Goal: Transaction & Acquisition: Subscribe to service/newsletter

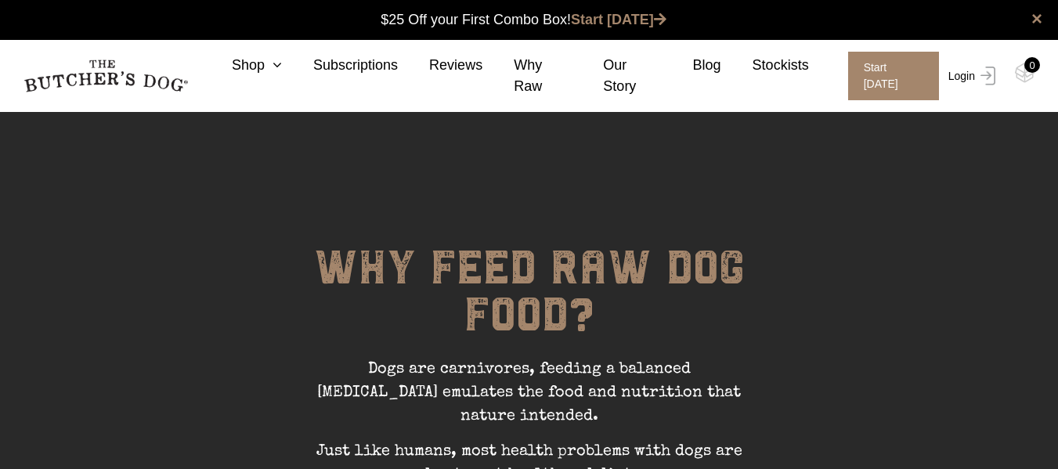
click at [988, 71] on img at bounding box center [985, 76] width 20 height 19
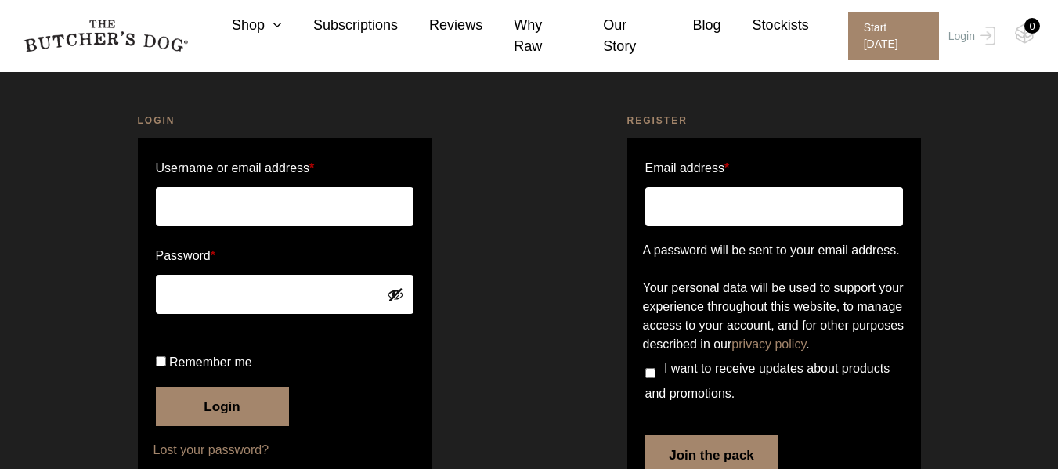
scroll to position [41, 0]
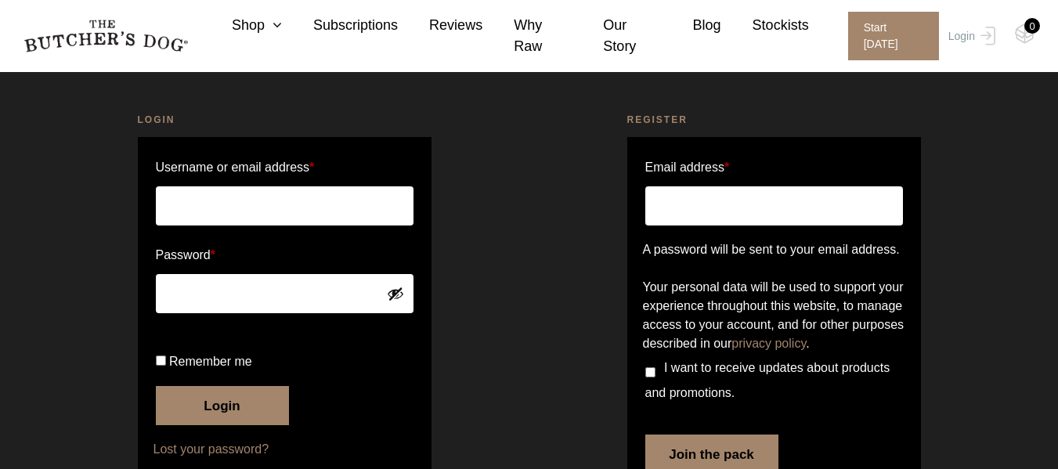
click at [413, 207] on nordpass-icon at bounding box center [413, 205] width 0 height 39
click at [413, 211] on nordpass-icon at bounding box center [413, 205] width 0 height 39
type input "dean.hodgson@outlook.com"
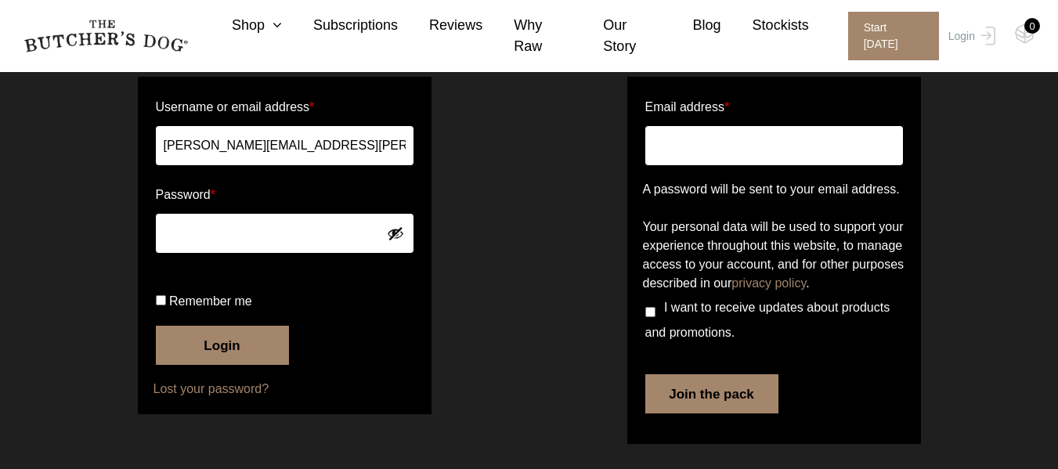
scroll to position [153, 0]
click at [223, 344] on button "Login" at bounding box center [222, 345] width 133 height 39
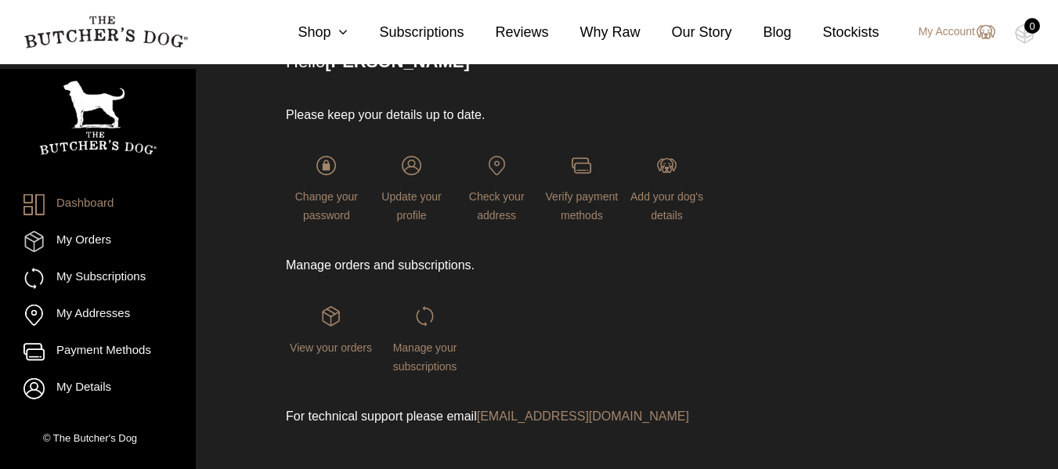
scroll to position [148, 0]
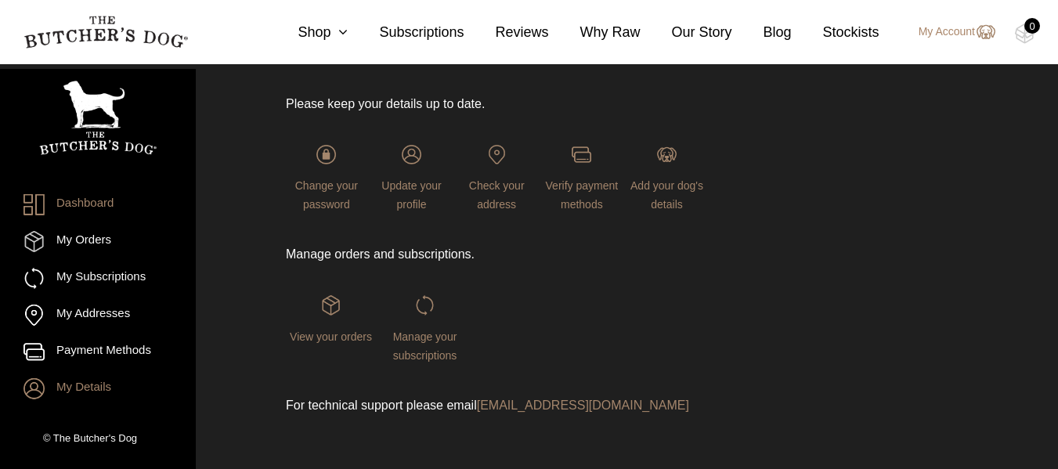
click at [107, 384] on link "My Details" at bounding box center [97, 388] width 149 height 21
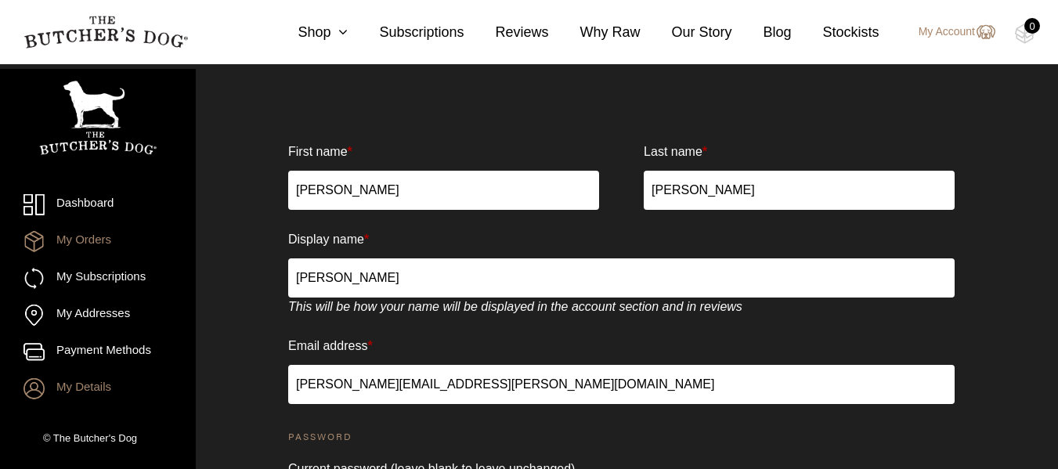
scroll to position [36, 0]
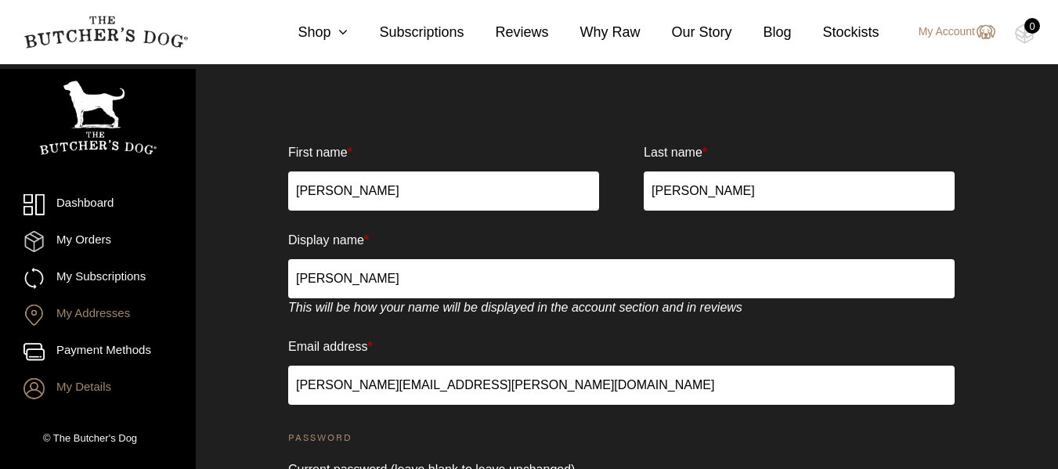
click at [110, 319] on link "My Addresses" at bounding box center [97, 315] width 149 height 21
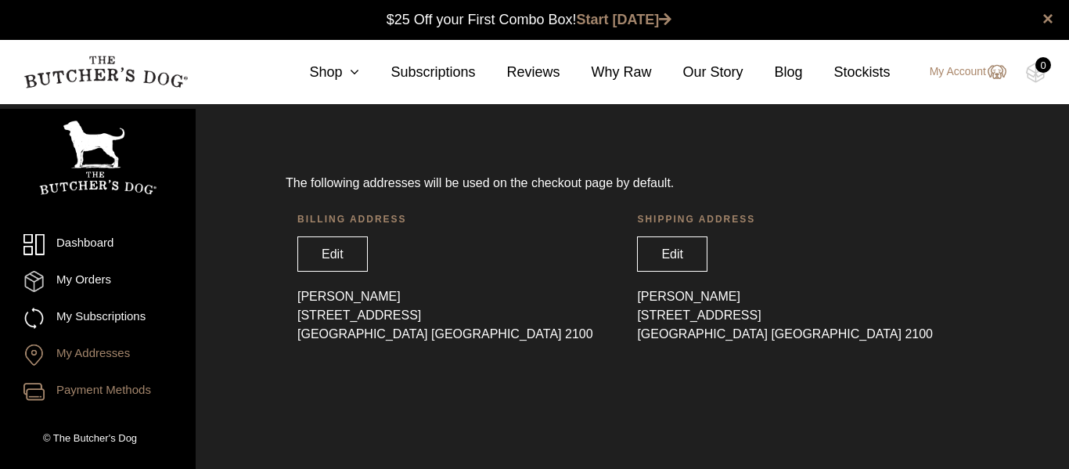
click at [114, 391] on link "Payment Methods" at bounding box center [97, 391] width 149 height 21
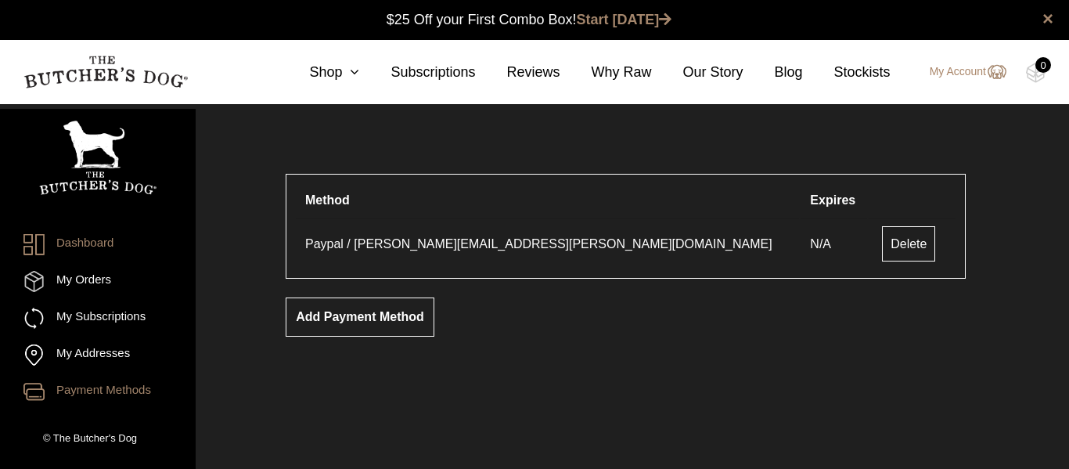
click at [95, 239] on link "Dashboard" at bounding box center [97, 244] width 149 height 21
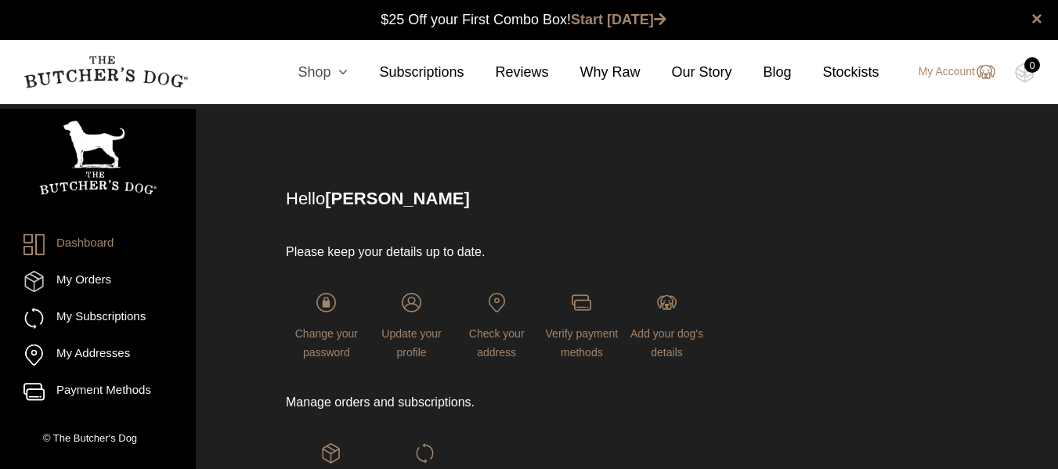
click at [348, 77] on icon at bounding box center [338, 72] width 17 height 14
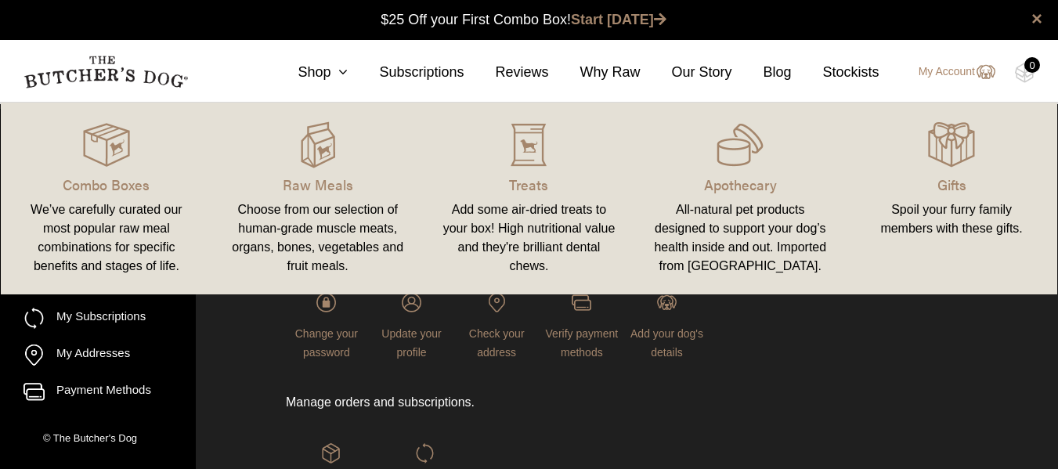
click at [122, 70] on img at bounding box center [105, 72] width 164 height 33
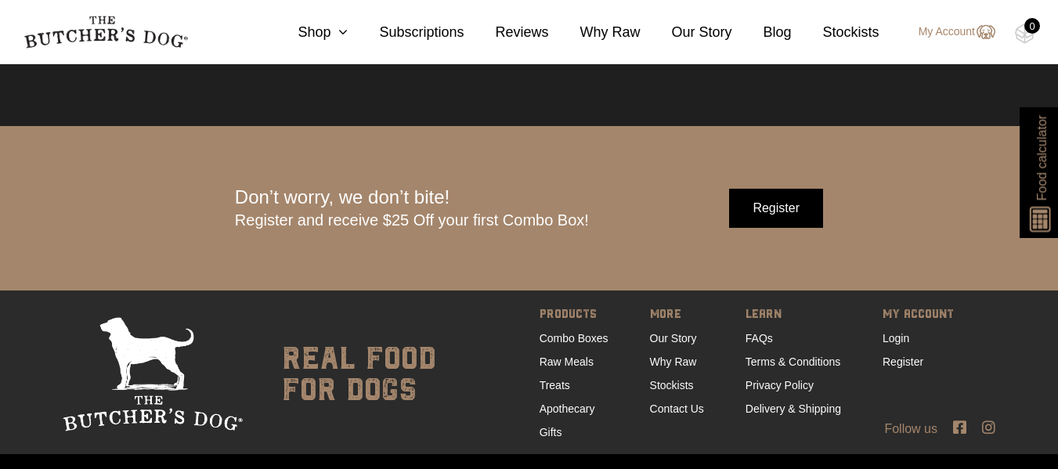
scroll to position [4808, 0]
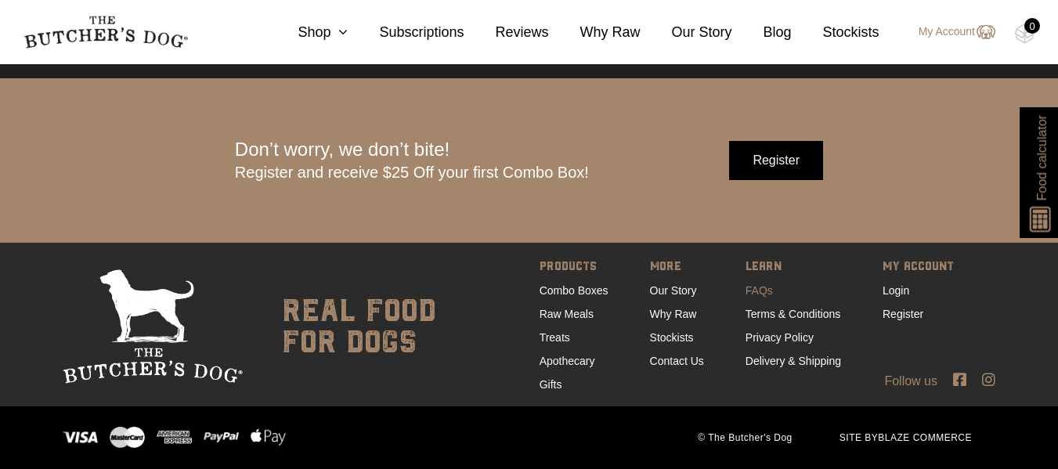
click at [751, 286] on link "FAQs" at bounding box center [758, 290] width 27 height 13
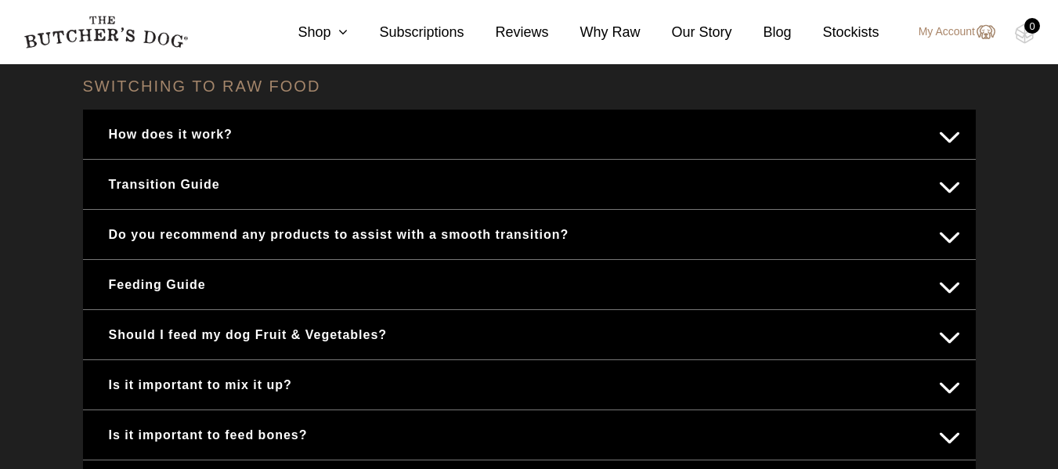
scroll to position [654, 0]
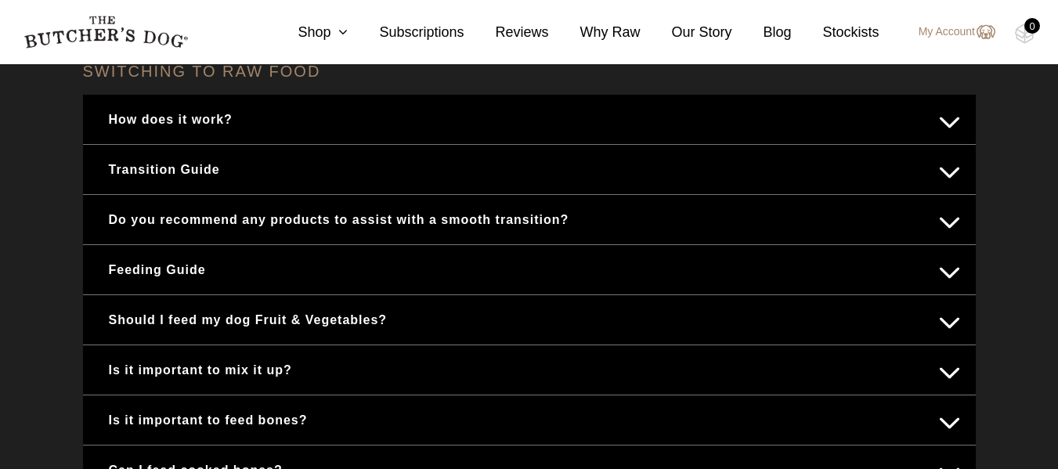
click at [948, 262] on button "Feeding Guide" at bounding box center [529, 269] width 861 height 31
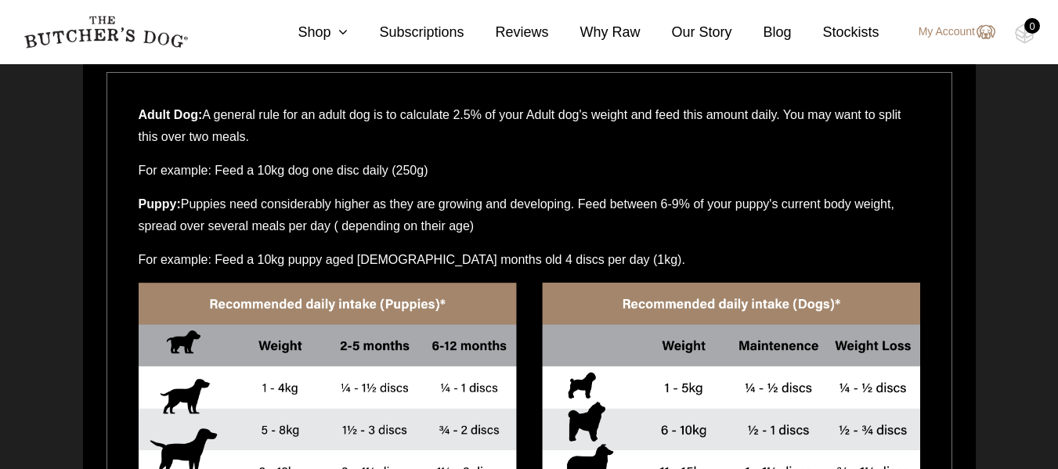
scroll to position [899, 0]
click at [628, 167] on p "For example: Feed a 10kg dog one disc daily (250g)" at bounding box center [529, 177] width 781 height 34
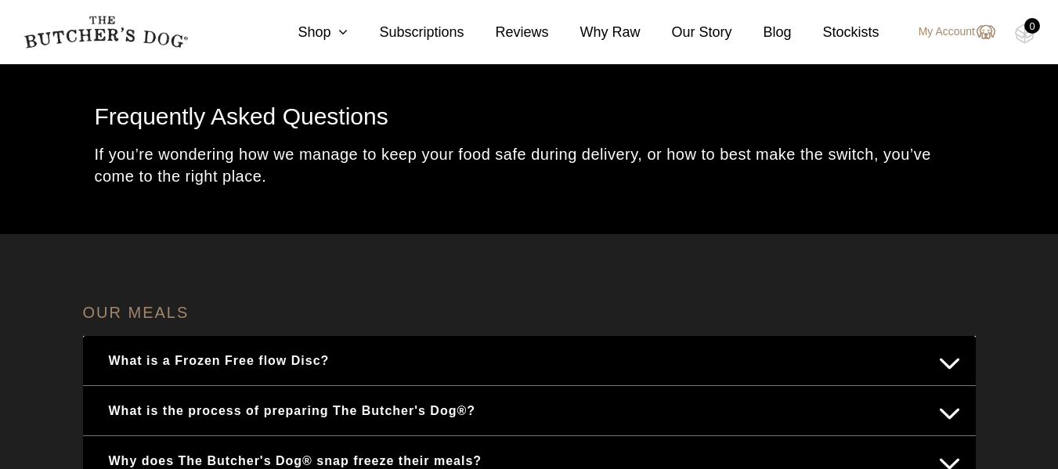
scroll to position [0, 0]
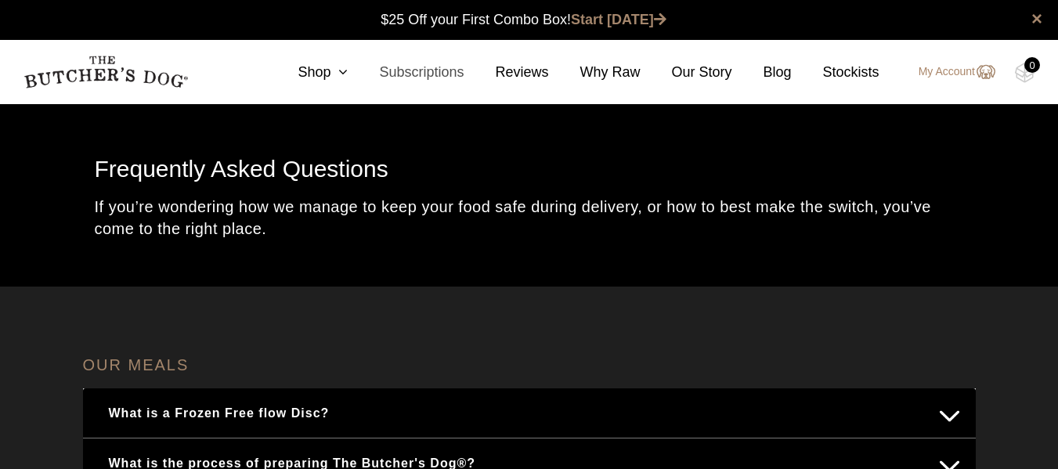
click at [425, 67] on link "Subscriptions" at bounding box center [406, 72] width 116 height 21
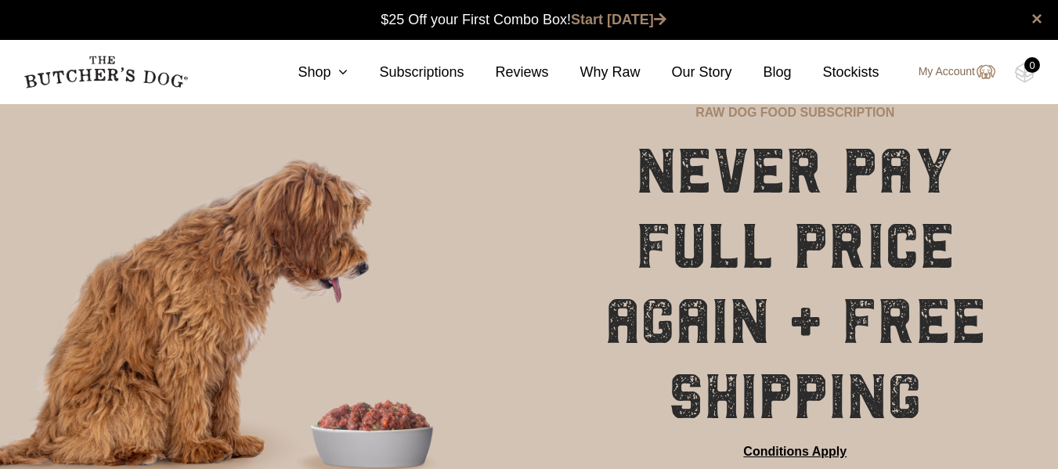
click at [983, 78] on img at bounding box center [985, 72] width 20 height 19
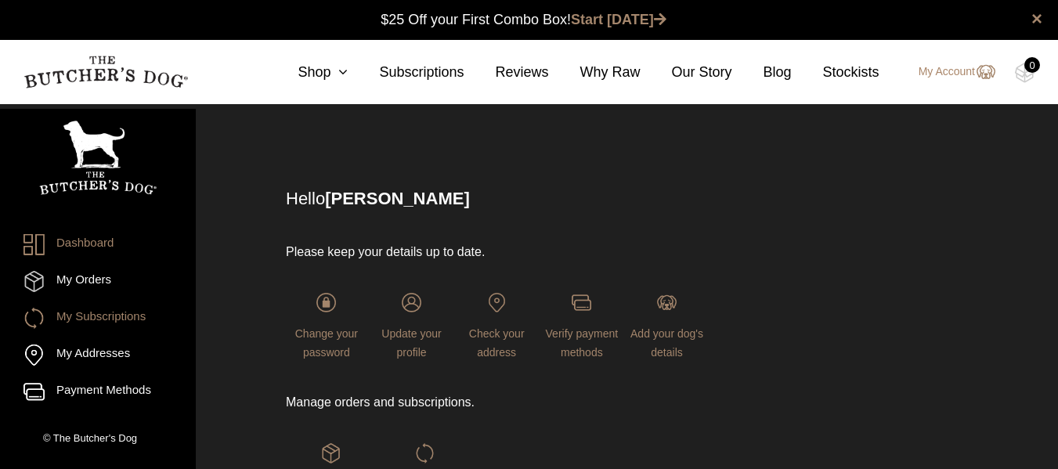
click at [124, 318] on link "My Subscriptions" at bounding box center [97, 318] width 149 height 21
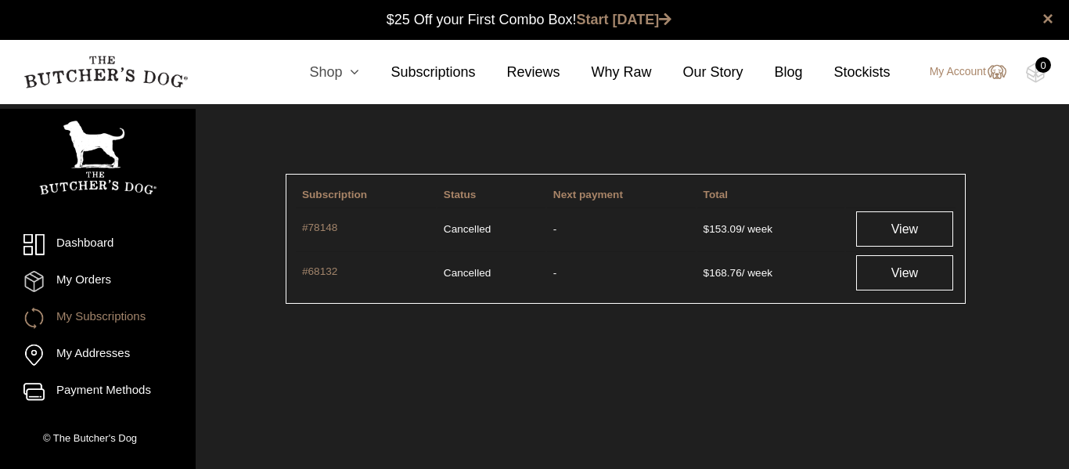
click at [359, 74] on icon at bounding box center [350, 72] width 17 height 14
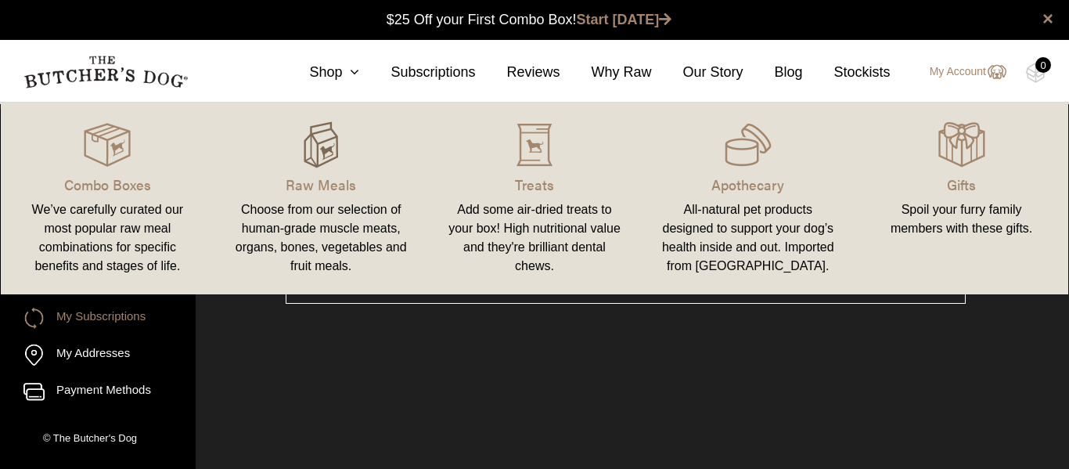
click at [305, 153] on img at bounding box center [320, 144] width 47 height 47
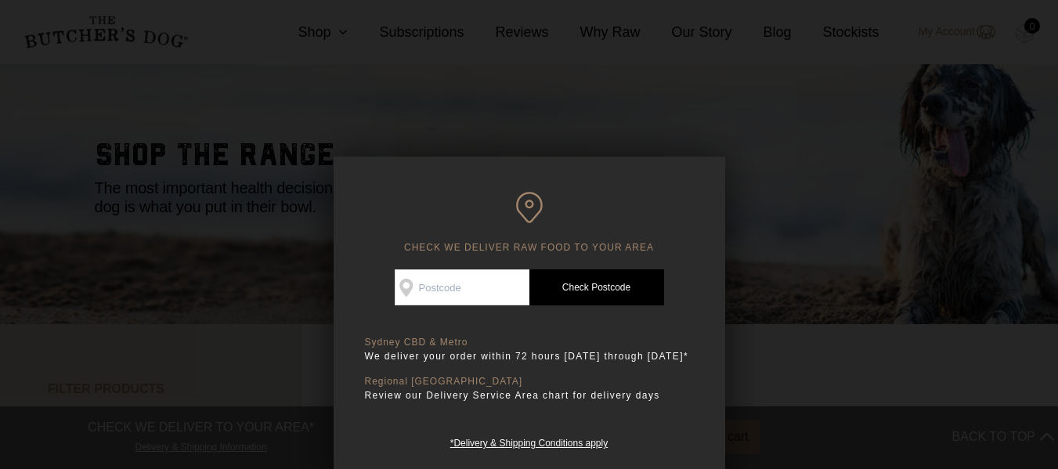
click at [447, 286] on input "Check Availability At" at bounding box center [462, 287] width 135 height 36
type input "2100"
click at [629, 294] on link "Check Postcode" at bounding box center [596, 287] width 135 height 36
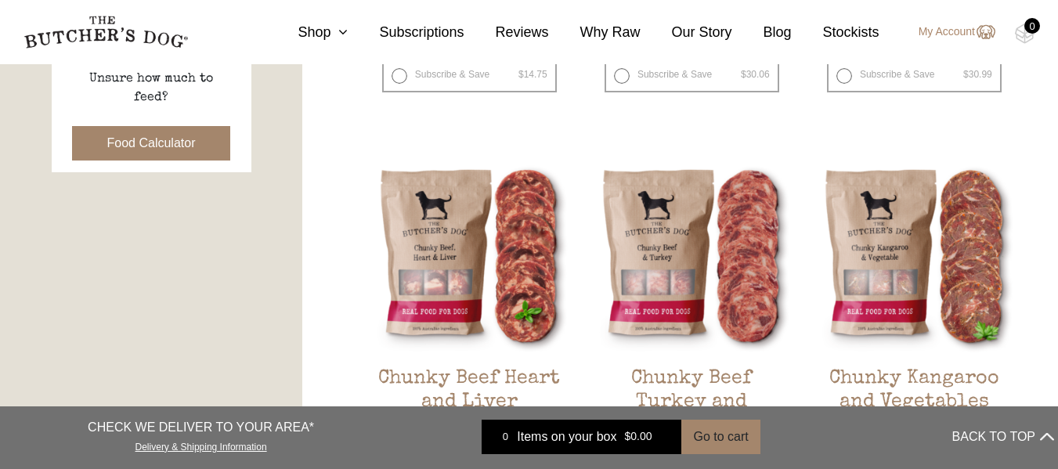
scroll to position [781, 0]
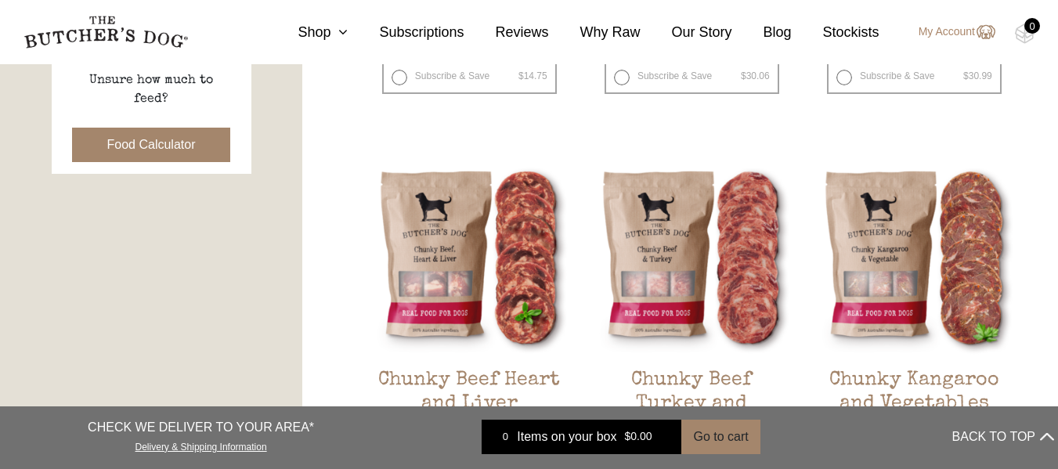
click at [146, 139] on button "Food Calculator" at bounding box center [151, 145] width 159 height 34
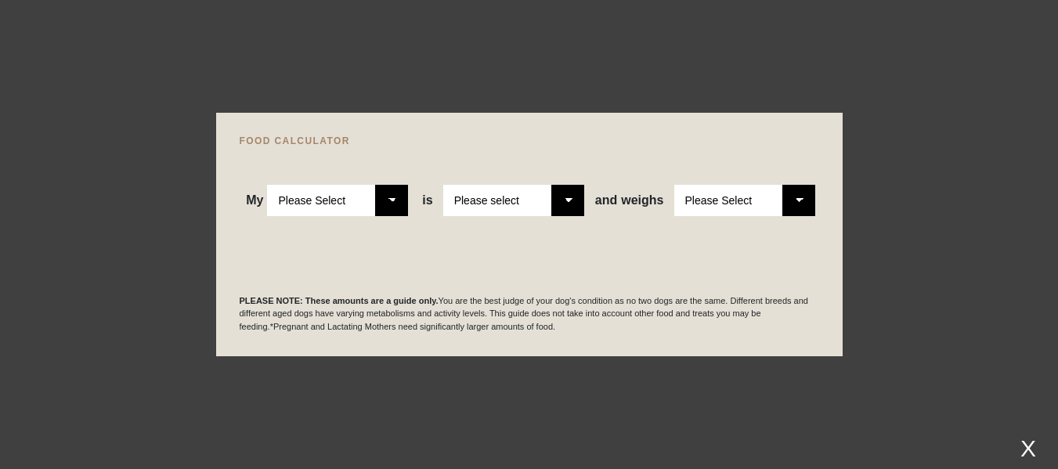
click at [394, 205] on select "Please Select Adult Dog Puppy" at bounding box center [337, 200] width 141 height 31
select select "adult"
click at [268, 185] on select "Please Select Adult Dog Puppy" at bounding box center [337, 200] width 141 height 31
click at [577, 203] on select "Please select a healthy weight overweight" at bounding box center [513, 200] width 141 height 31
select select "0"
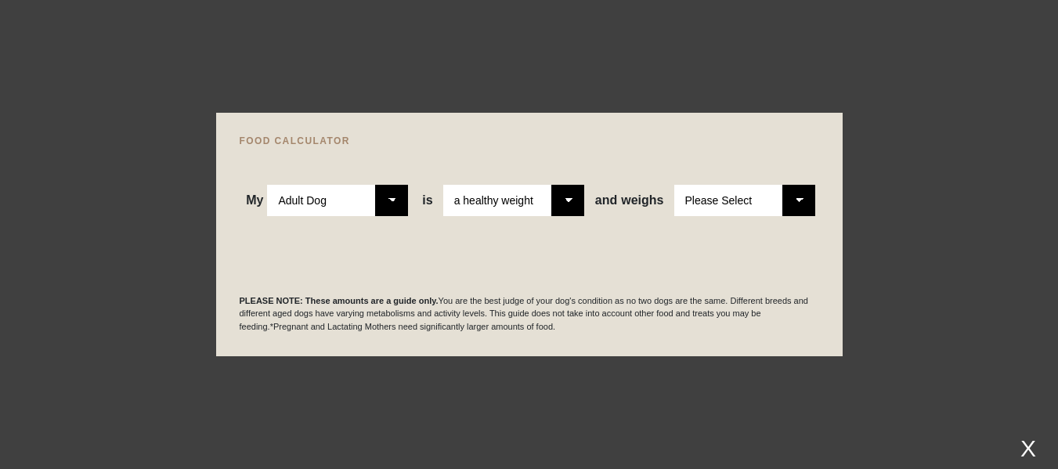
click at [445, 185] on select "Please select a healthy weight overweight" at bounding box center [513, 200] width 141 height 31
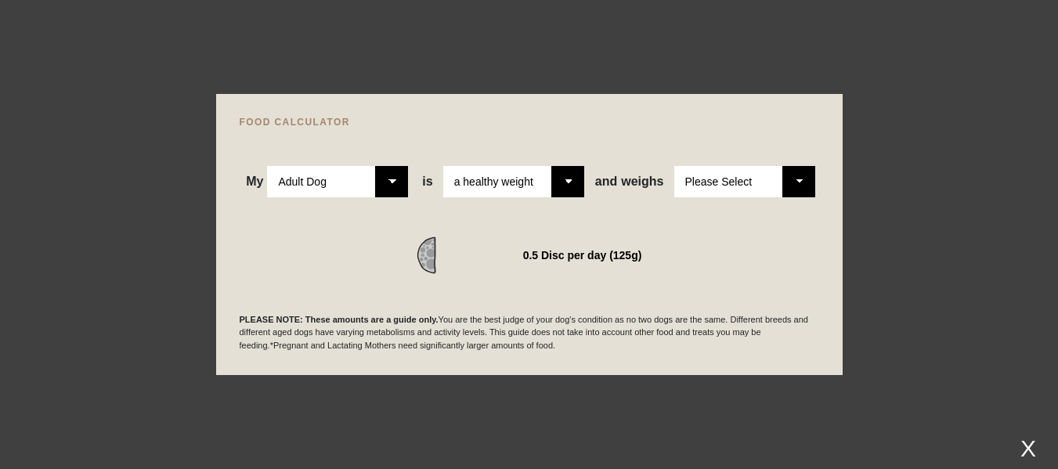
click at [811, 183] on select "Please Select 1kg 2kg 3kg 4kg 5kg 6kg 7kg 8kg 9kg 10kg 11kg 12kg 13kg 14kg 15kg…" at bounding box center [744, 181] width 141 height 31
select select "30"
click at [674, 166] on select "Please Select 1kg 2kg 3kg 4kg 5kg 6kg 7kg 8kg 9kg 10kg 11kg 12kg 13kg 14kg 15kg…" at bounding box center [744, 181] width 141 height 31
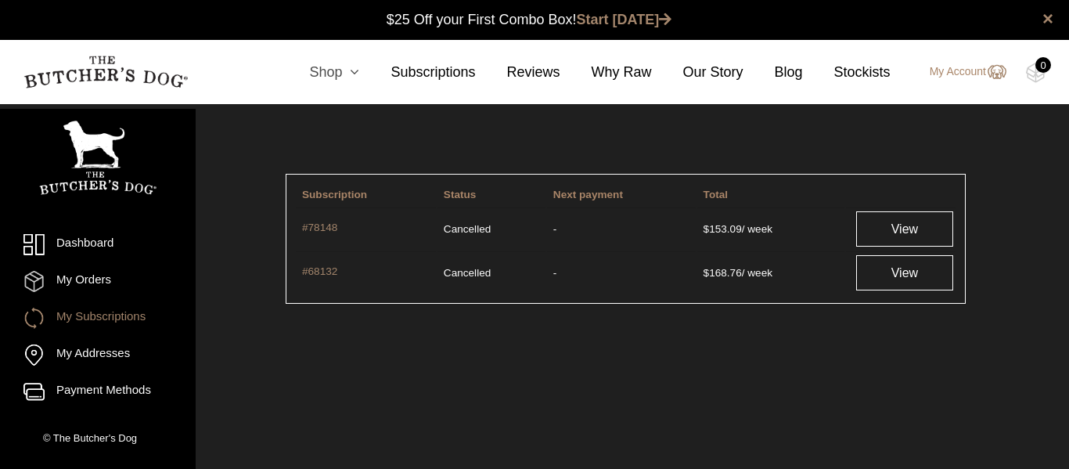
click at [331, 73] on link "Shop" at bounding box center [318, 72] width 81 height 21
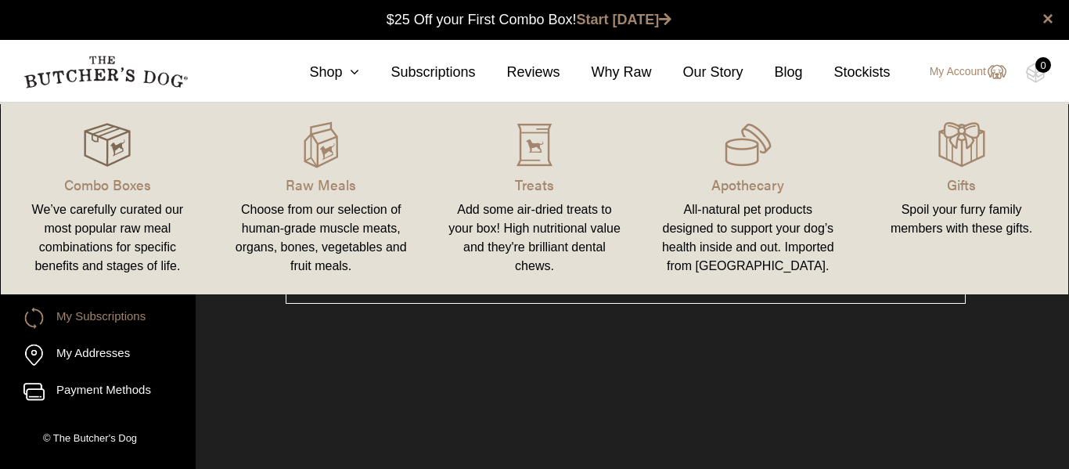
click at [99, 150] on img at bounding box center [107, 144] width 47 height 47
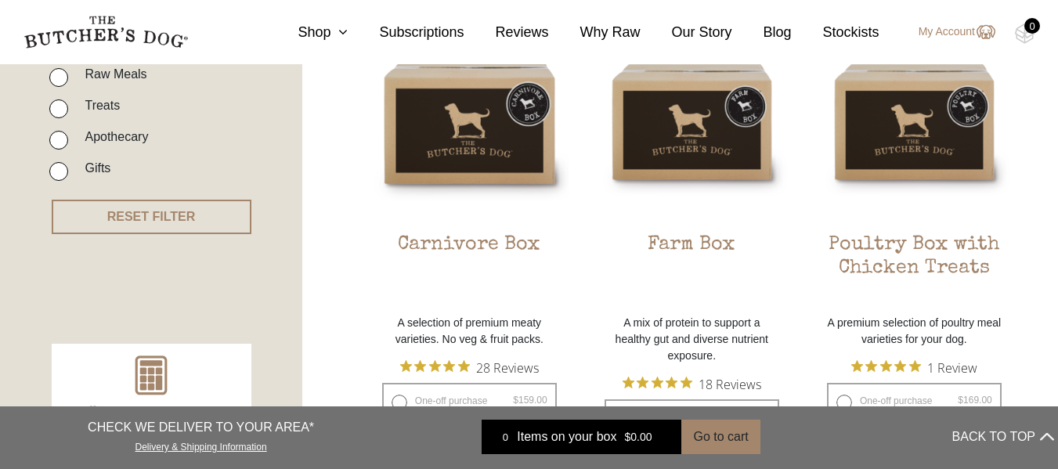
scroll to position [448, 0]
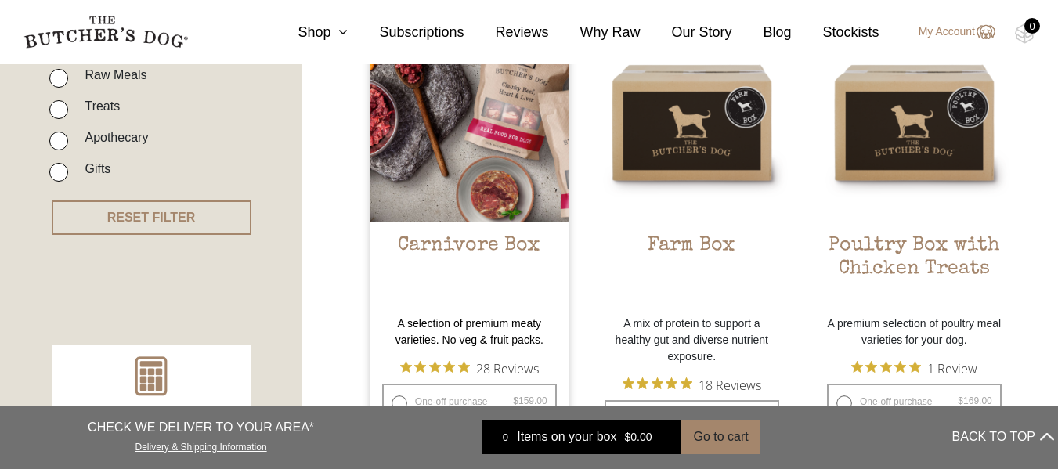
click at [431, 162] on img at bounding box center [469, 122] width 198 height 198
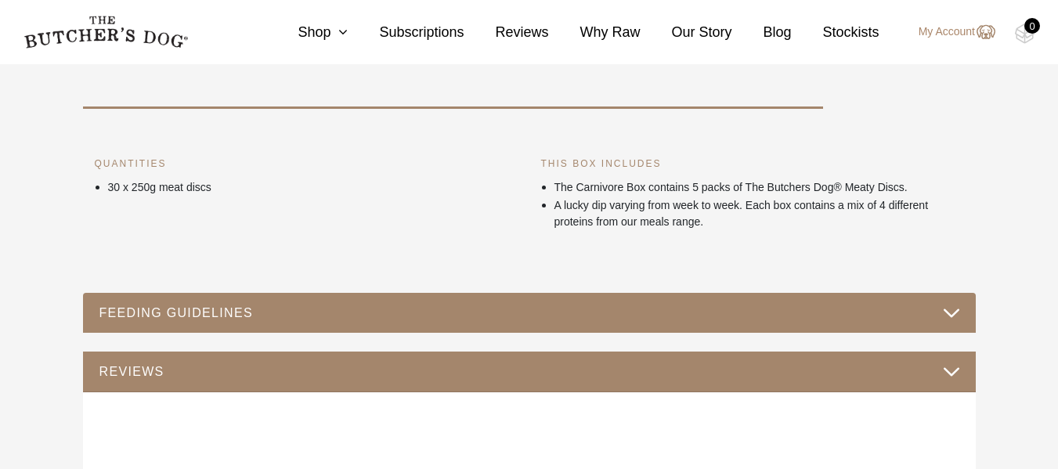
scroll to position [604, 0]
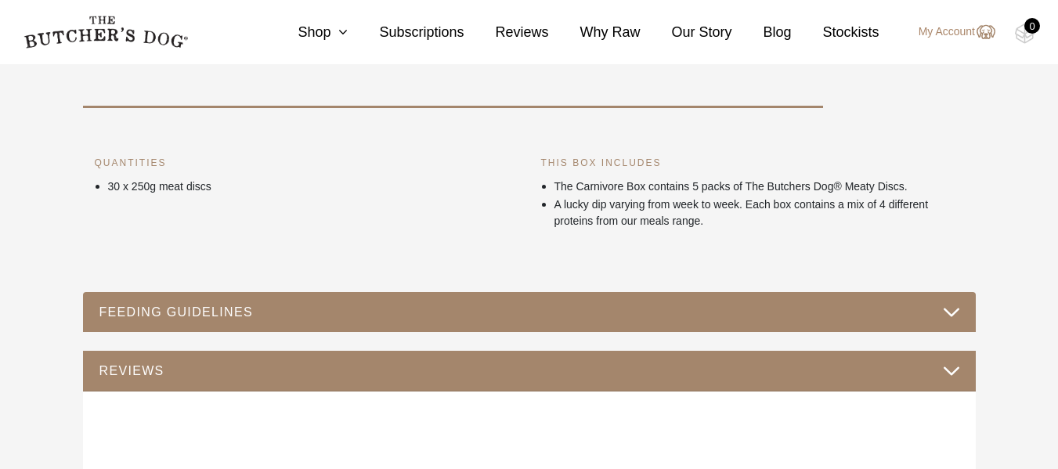
click at [961, 308] on div "FEEDING GUIDELINES" at bounding box center [529, 312] width 892 height 41
click at [950, 319] on button "FEEDING GUIDELINES" at bounding box center [529, 311] width 861 height 21
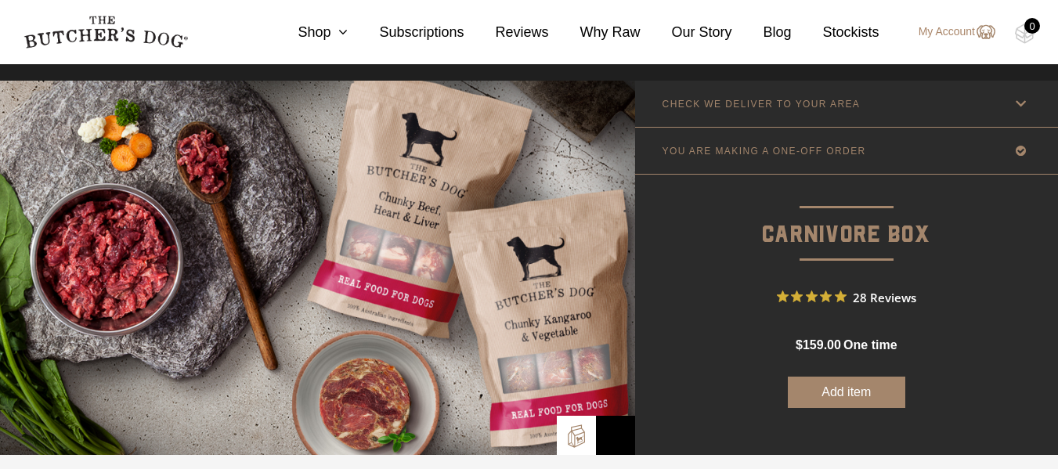
scroll to position [0, 0]
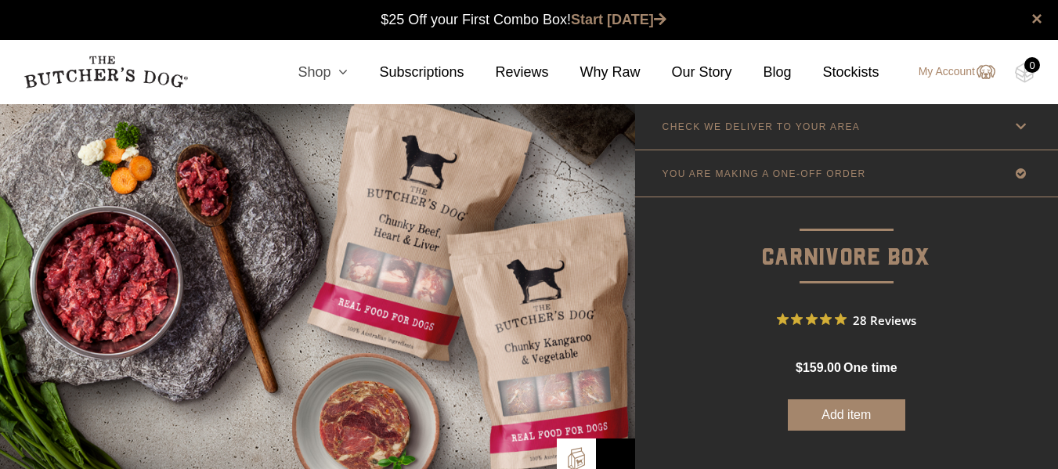
click at [348, 67] on icon at bounding box center [338, 72] width 17 height 14
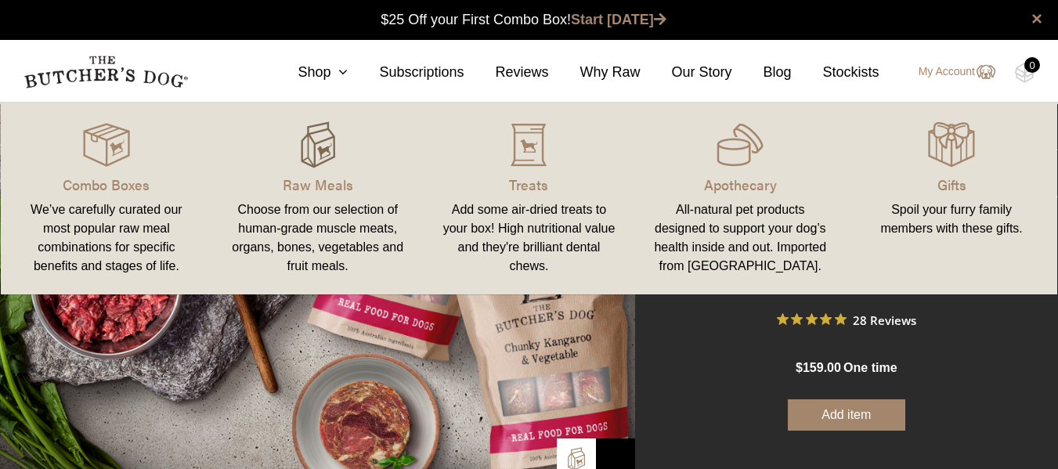
click at [319, 150] on img at bounding box center [317, 144] width 47 height 47
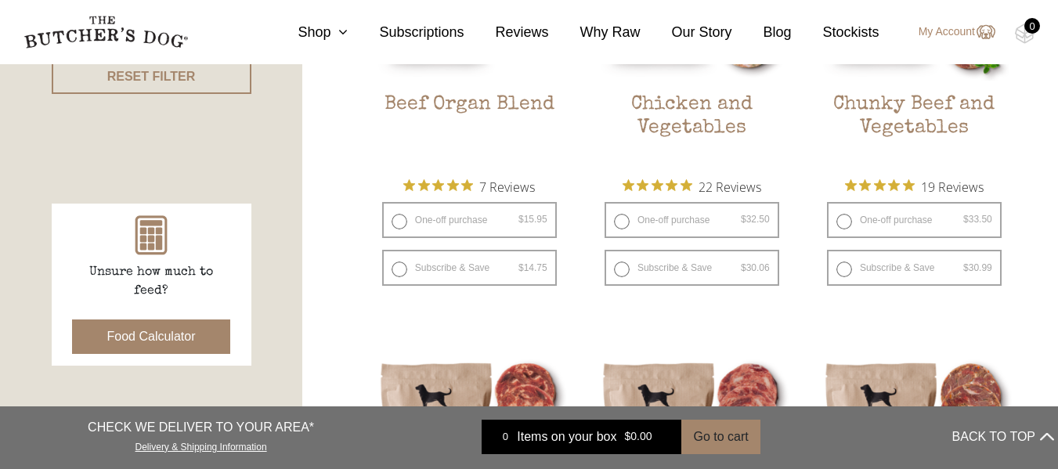
scroll to position [599, 0]
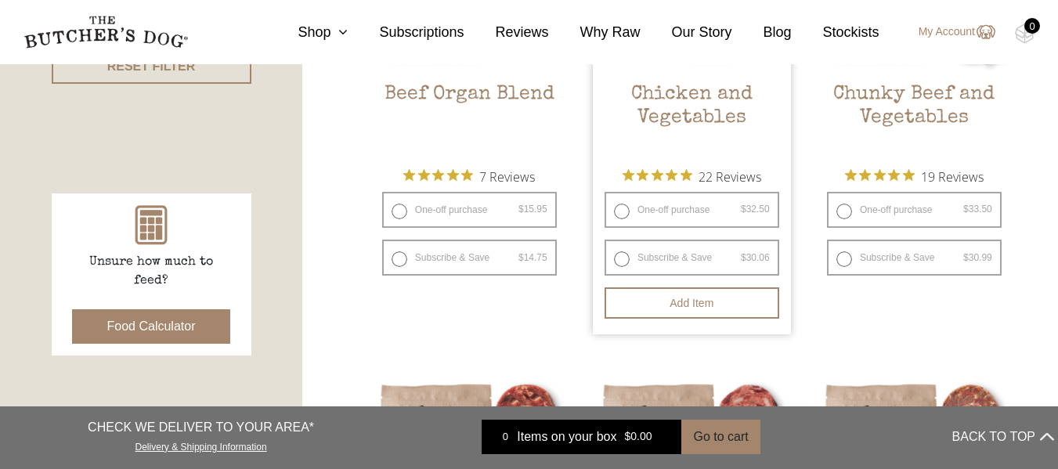
click at [619, 257] on label "Subscribe & Save $ 32.50 Original price was: $32.50. $ 30.06 Current price is: …" at bounding box center [691, 258] width 175 height 36
radio input "true"
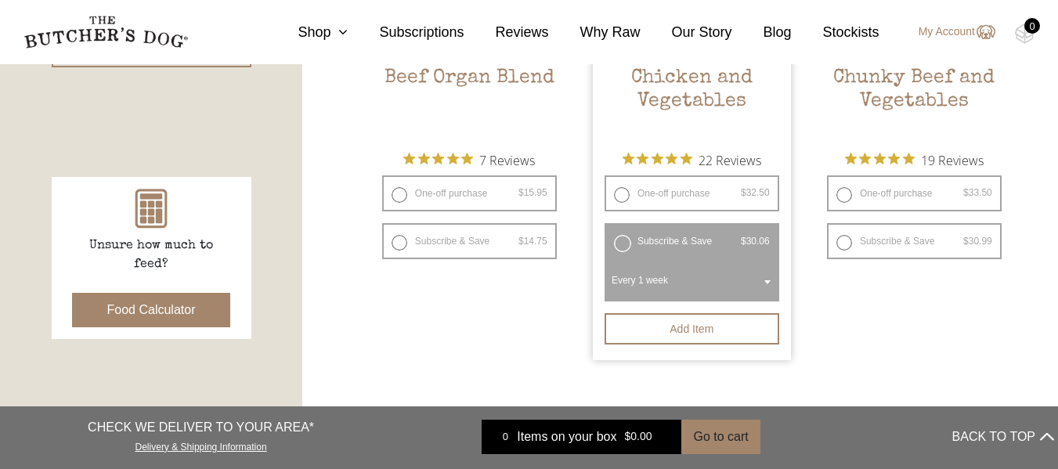
scroll to position [616, 0]
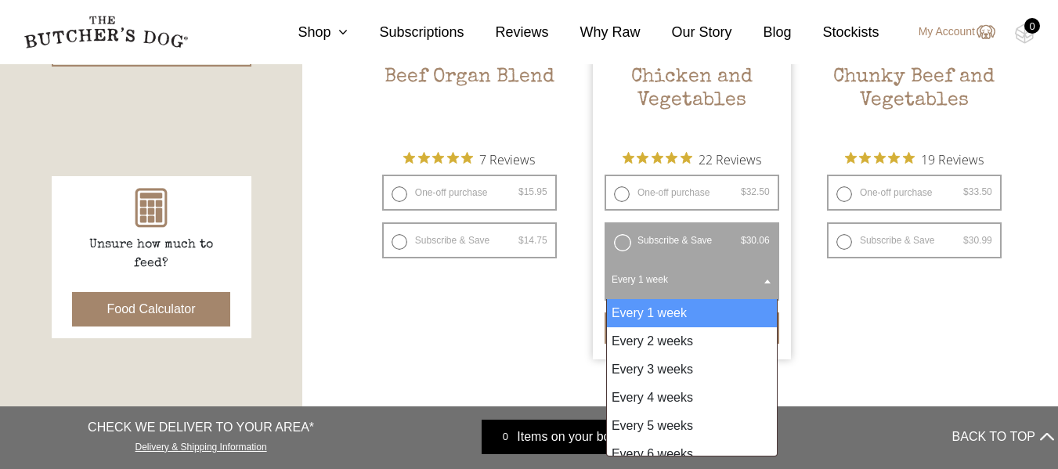
click at [772, 280] on span at bounding box center [767, 281] width 16 height 36
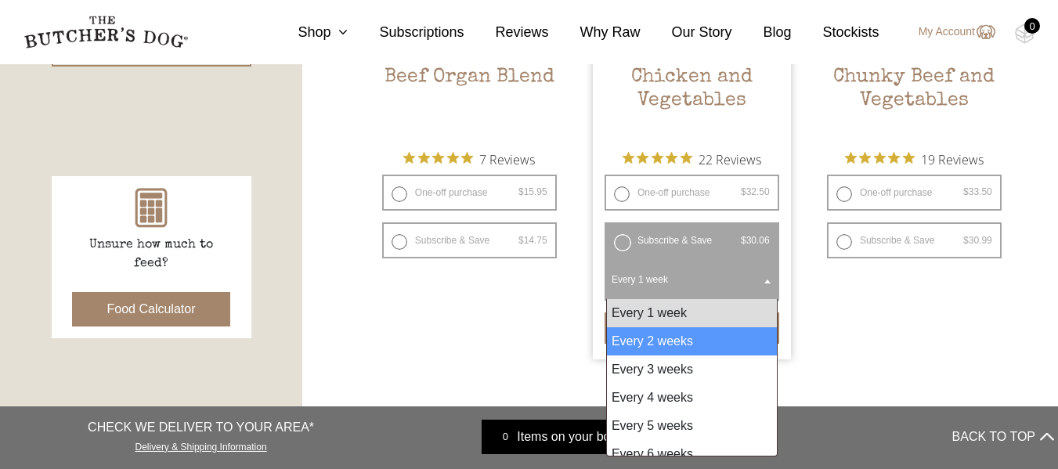
select select "2_week"
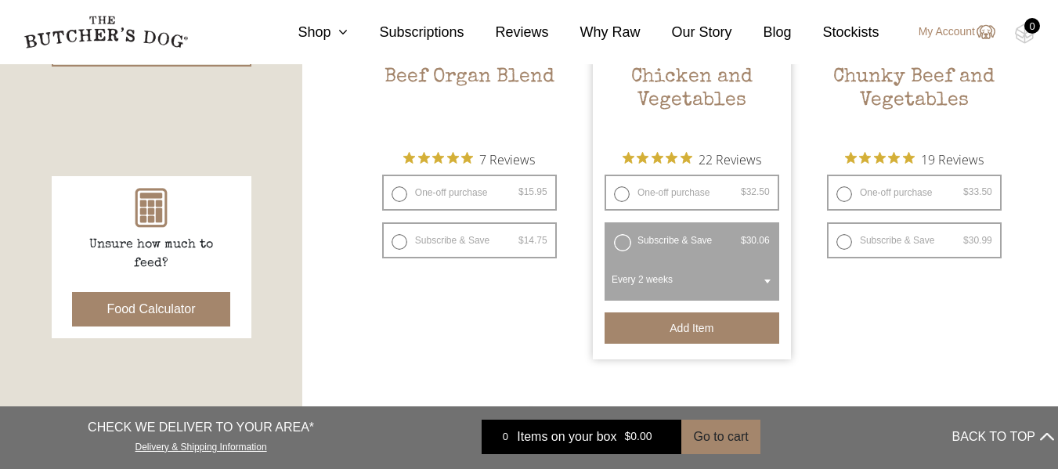
click at [697, 328] on button "Add item" at bounding box center [691, 327] width 175 height 31
click at [841, 237] on label "Subscribe & Save $ 33.50 Original price was: $33.50. $ 30.99 Current price is: …" at bounding box center [914, 240] width 175 height 36
radio input "true"
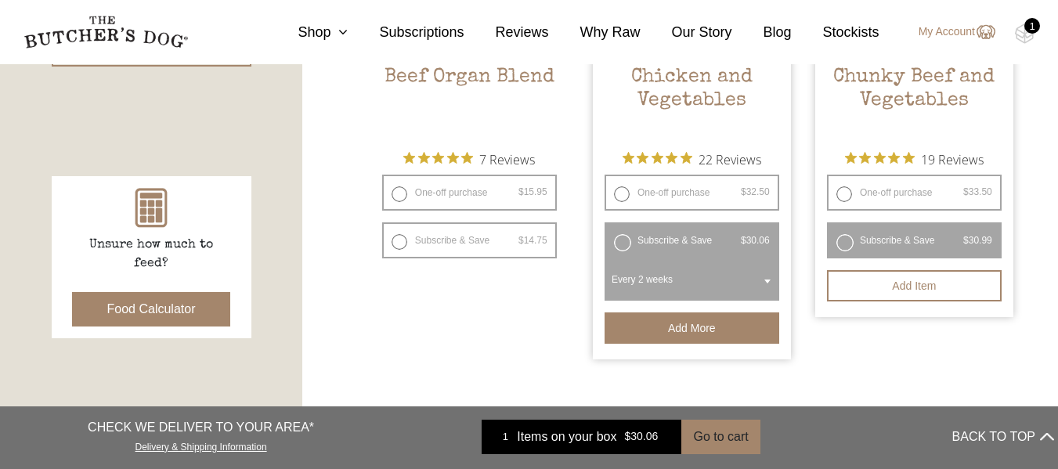
radio input "false"
select select "2_week"
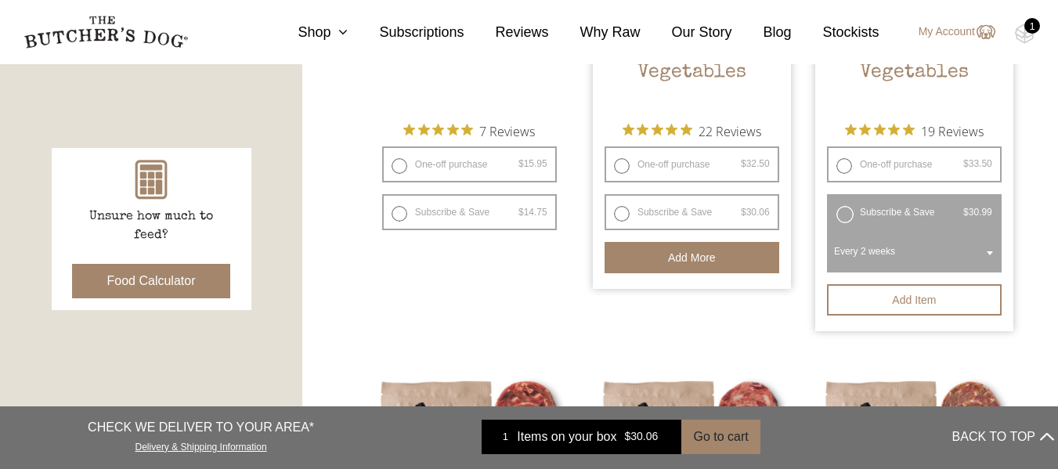
scroll to position [645, 0]
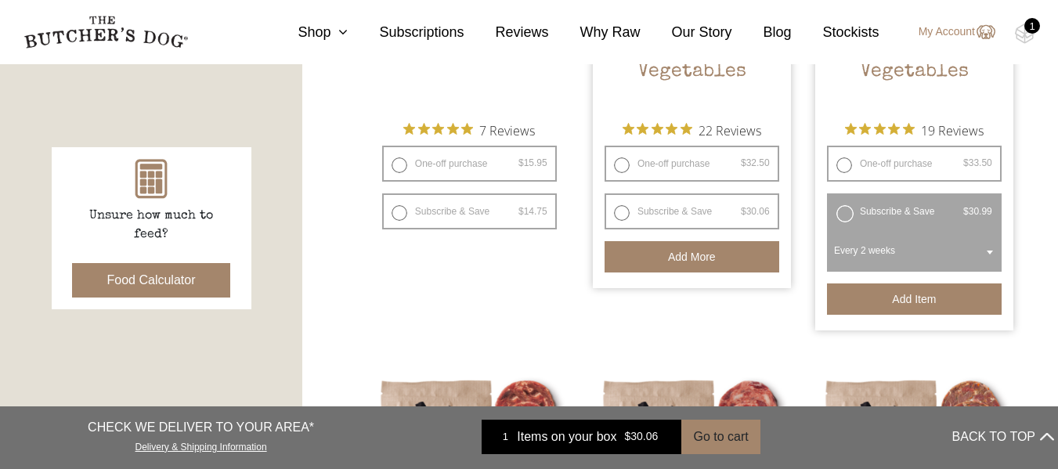
click at [910, 297] on button "Add item" at bounding box center [914, 298] width 175 height 31
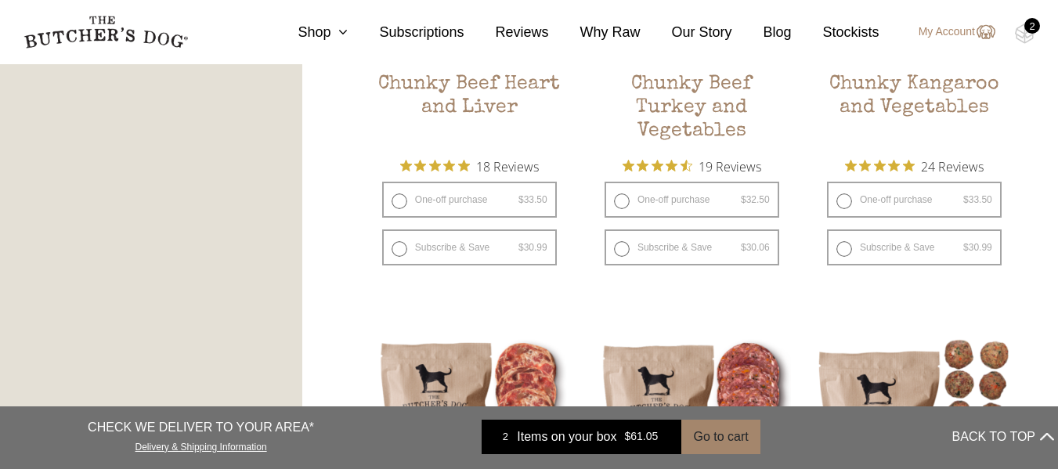
scroll to position [1151, 0]
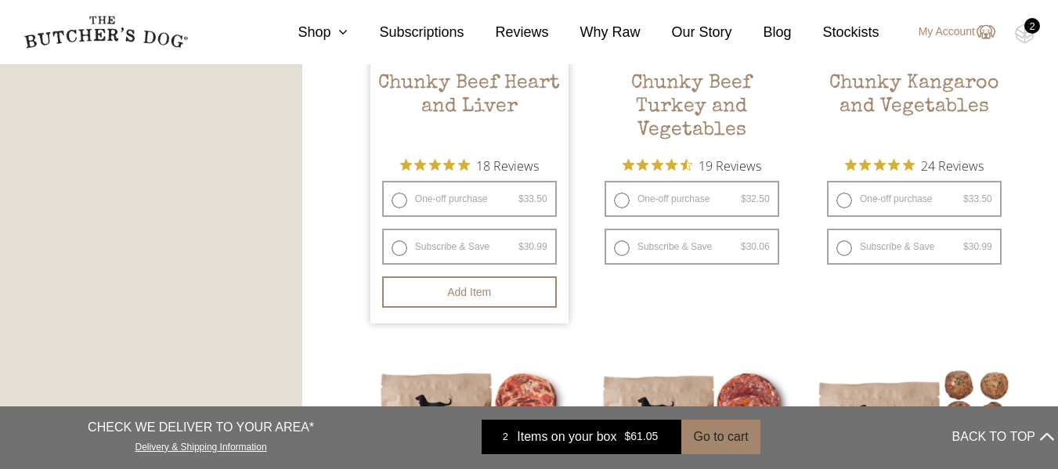
click at [400, 251] on label "Subscribe & Save $ 33.50 Original price was: $33.50. $ 30.99 Current price is: …" at bounding box center [469, 247] width 175 height 36
radio input "true"
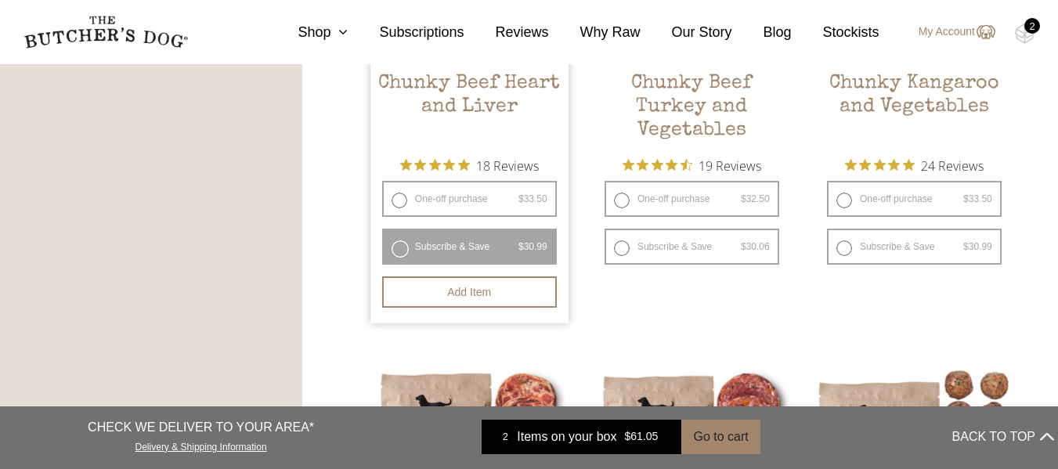
radio input "false"
select select "2_week"
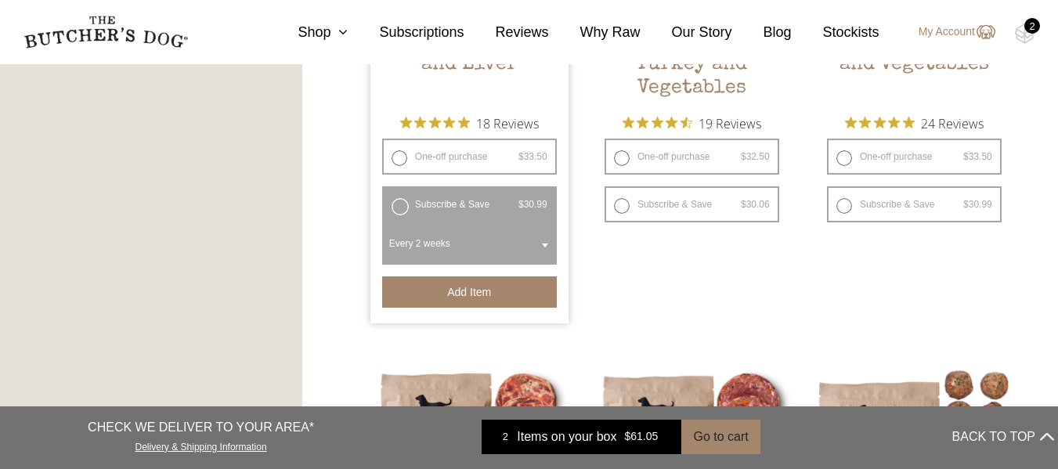
click at [434, 295] on button "Add item" at bounding box center [469, 291] width 175 height 31
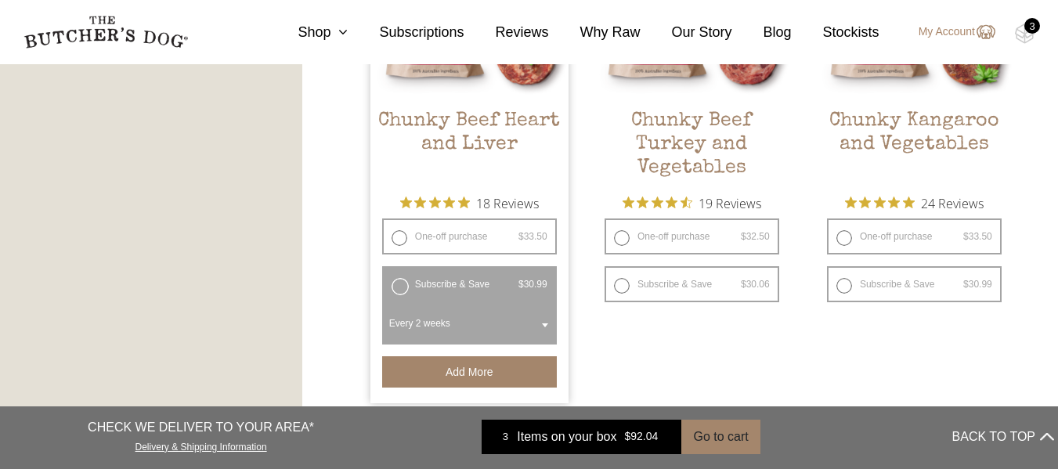
scroll to position [1077, 0]
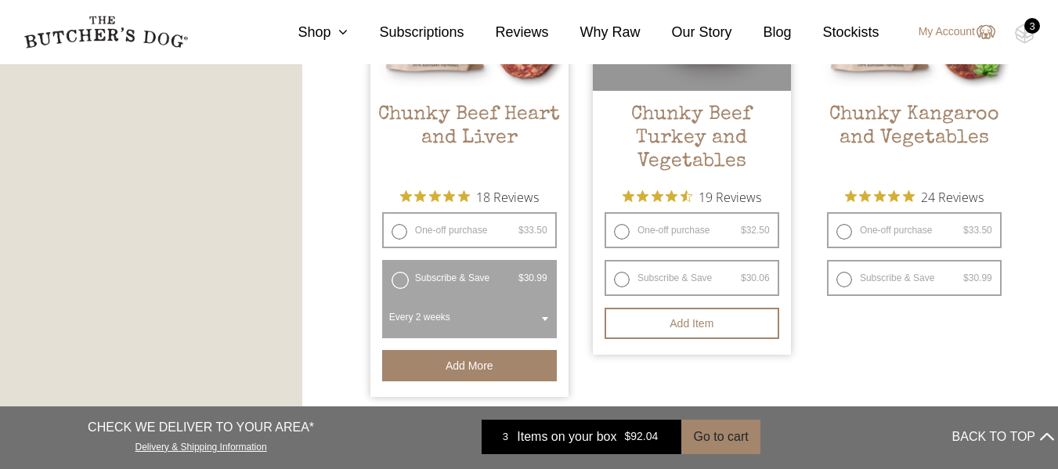
click at [656, 274] on label "Subscribe & Save $ 32.50 Original price was: $32.50. $ 30.06 Current price is: …" at bounding box center [691, 278] width 175 height 36
radio input "true"
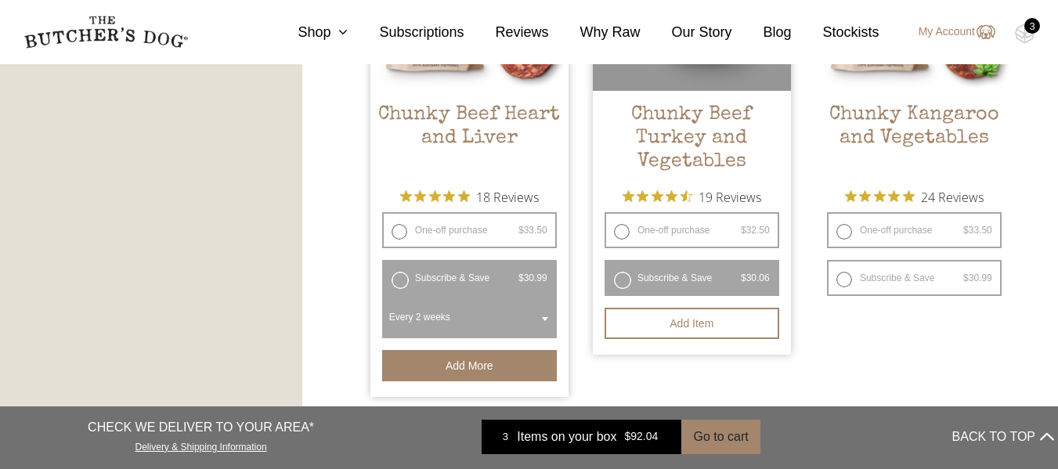
radio input "false"
select select "2_week"
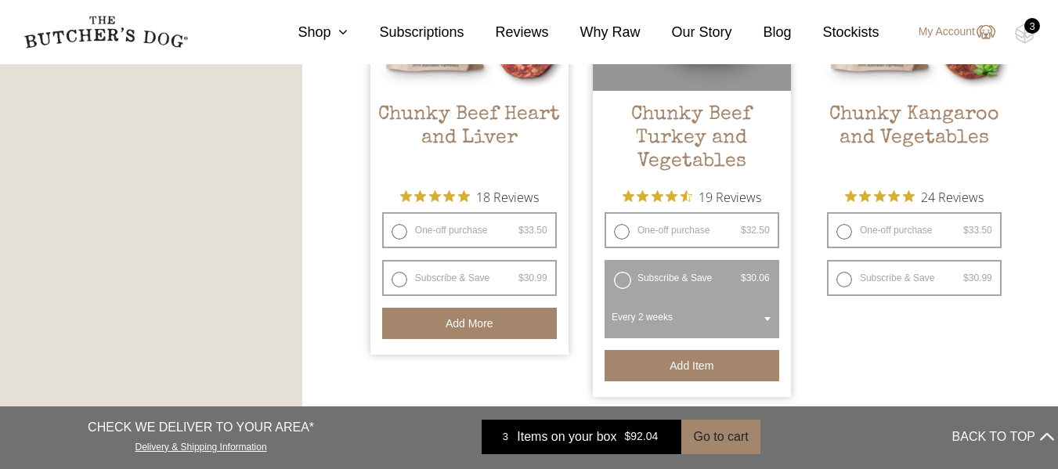
click at [687, 364] on button "Add item" at bounding box center [691, 365] width 175 height 31
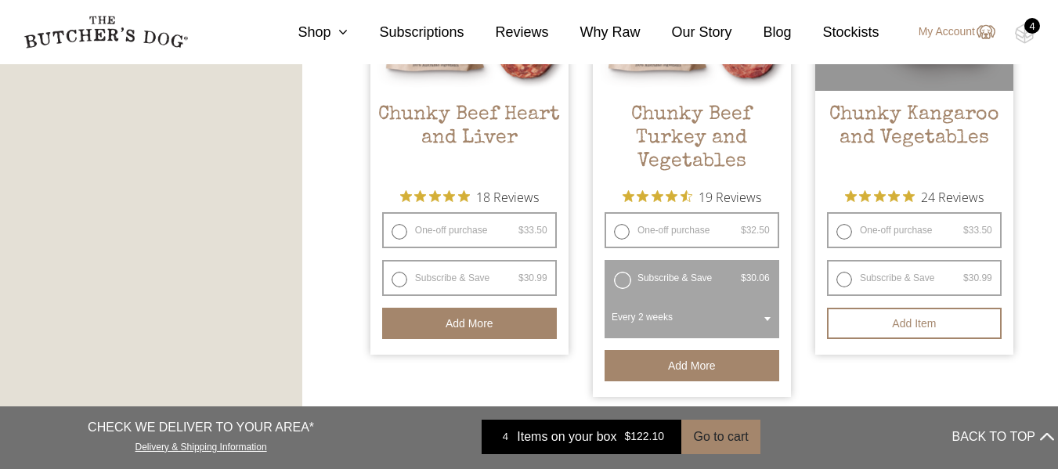
click at [842, 281] on label "Subscribe & Save $ 33.50 Original price was: $33.50. $ 30.99 Current price is: …" at bounding box center [914, 278] width 175 height 36
radio input "true"
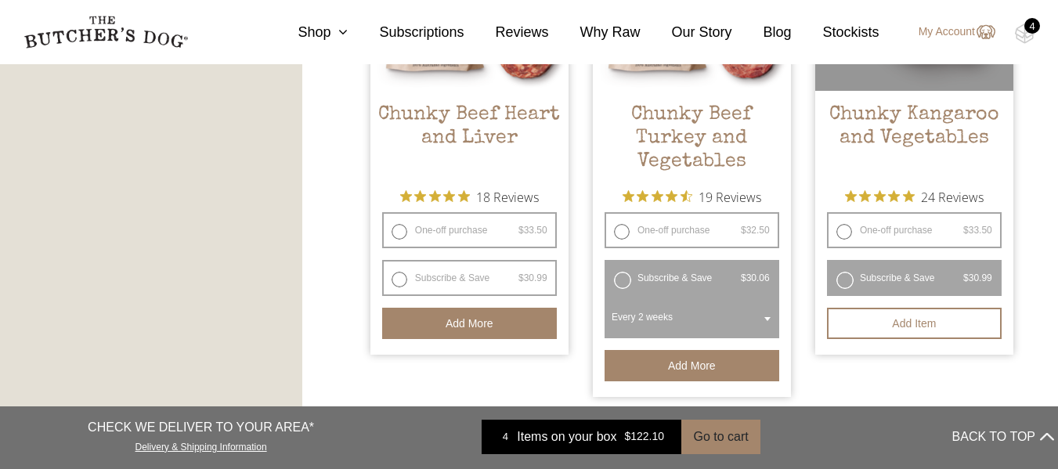
radio input "false"
select select "2_week"
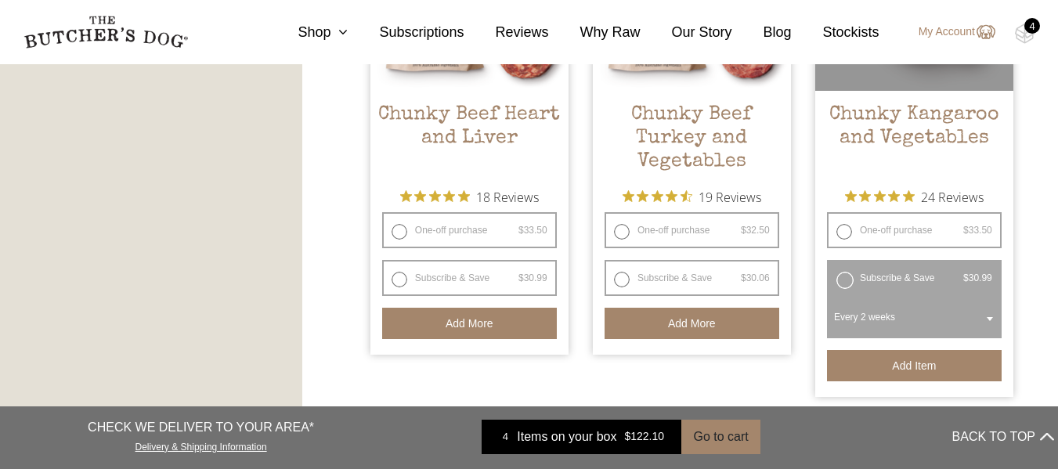
click at [910, 369] on button "Add item" at bounding box center [914, 365] width 175 height 31
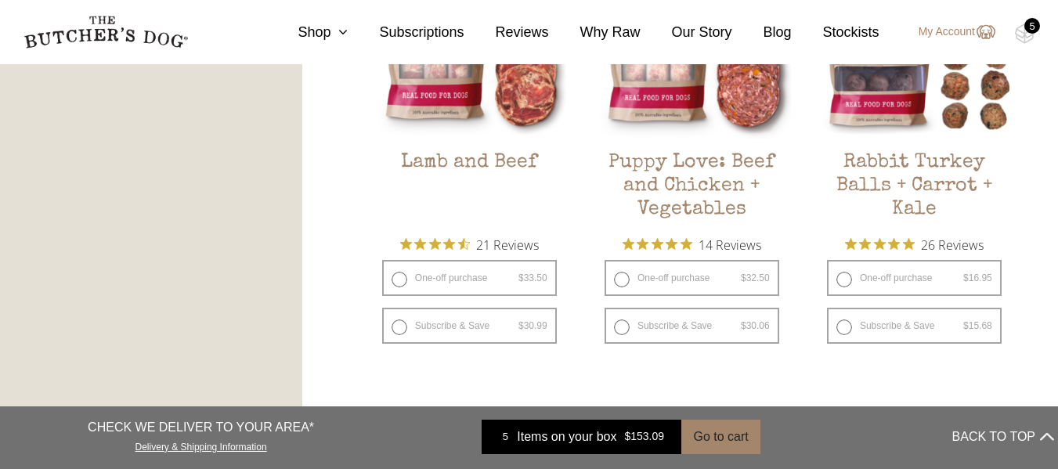
scroll to position [1572, 0]
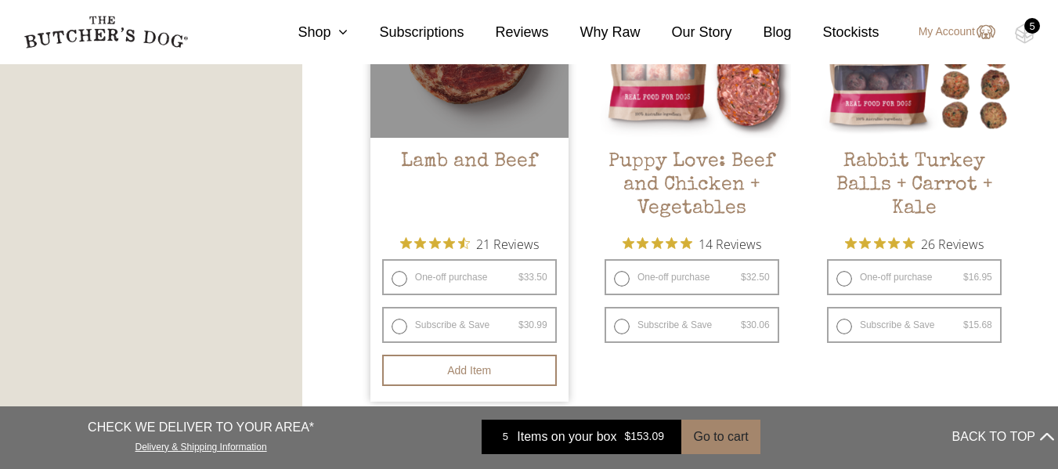
click at [427, 330] on label "Subscribe & Save $ 33.50 Original price was: $33.50. $ 30.99 Current price is: …" at bounding box center [469, 325] width 175 height 36
radio input "true"
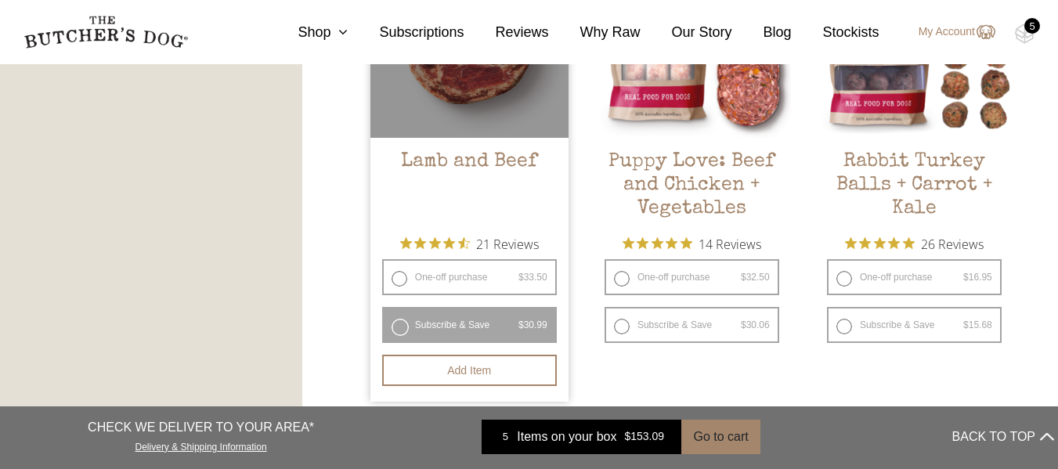
radio input "false"
select select "2_week"
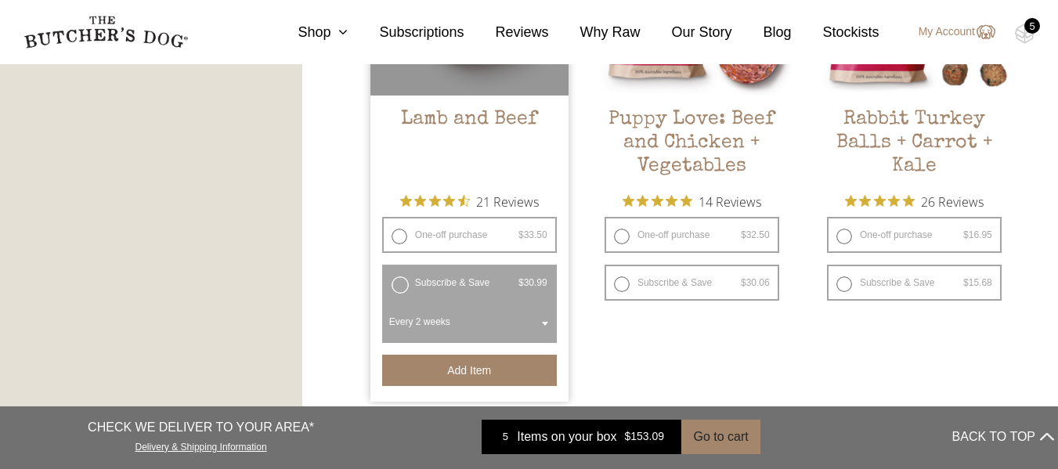
click at [455, 370] on button "Add item" at bounding box center [469, 370] width 175 height 31
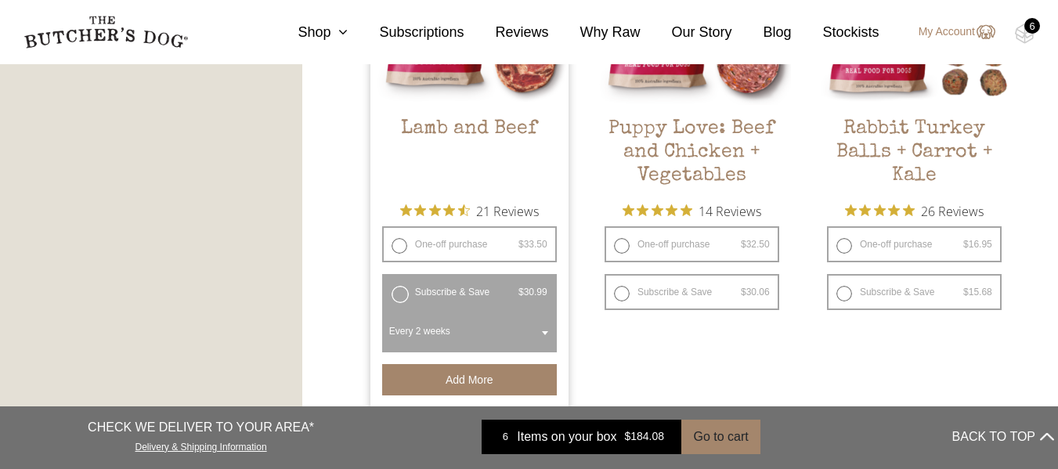
scroll to position [1563, 0]
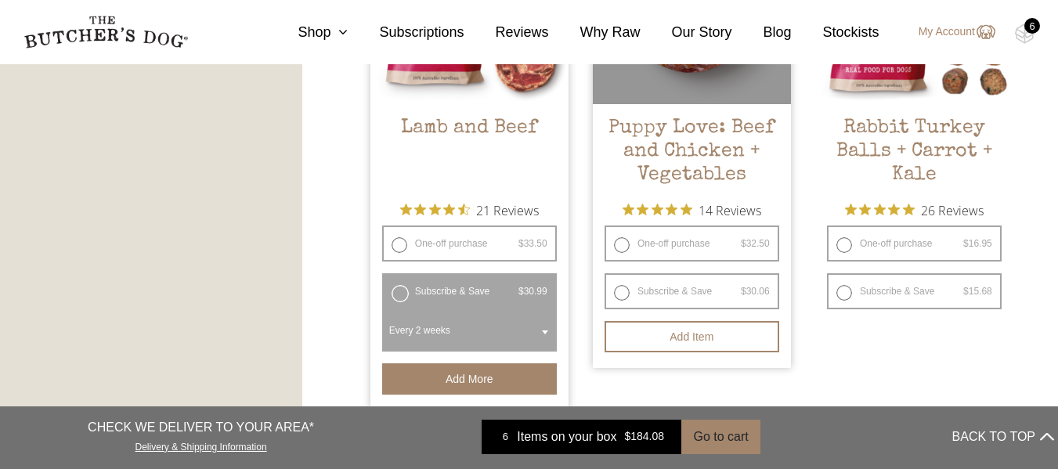
click at [622, 297] on label "Subscribe & Save $ 32.50 Original price was: $32.50. $ 30.06 Current price is: …" at bounding box center [691, 291] width 175 height 36
radio input "true"
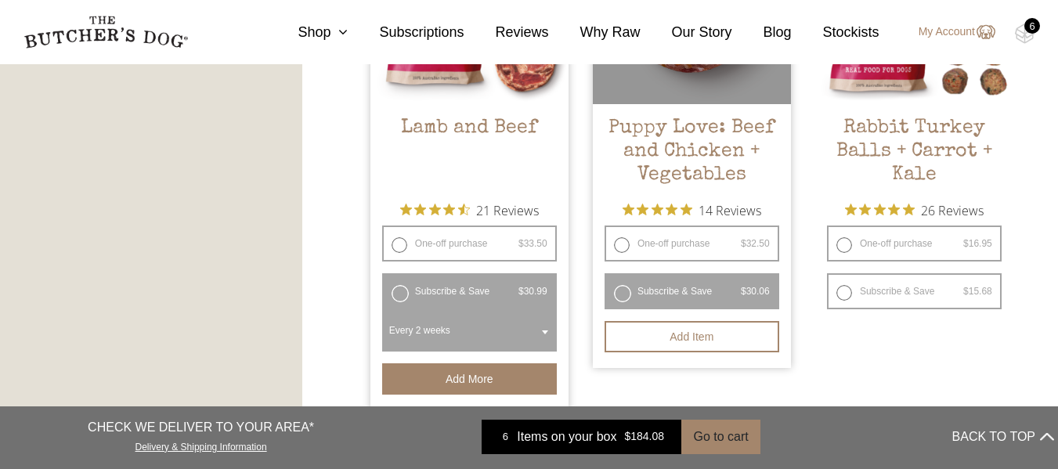
radio input "false"
select select "2_week"
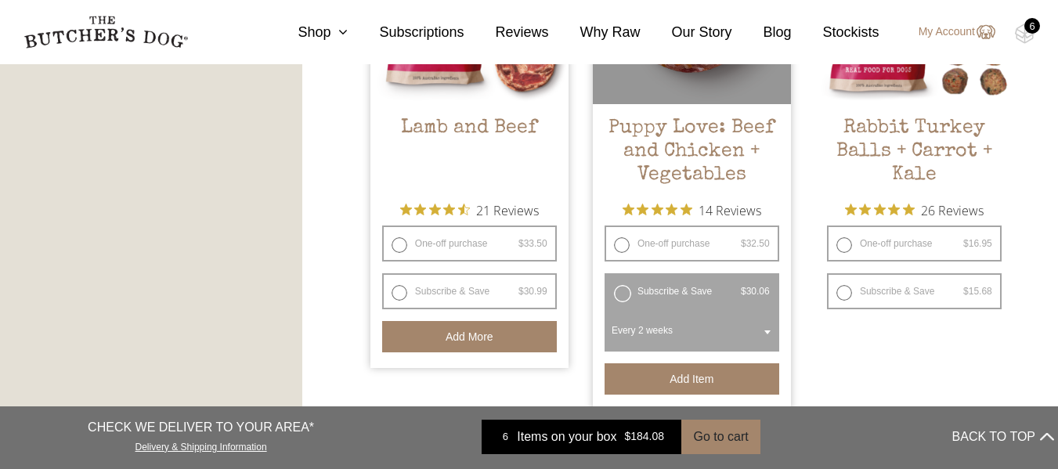
click at [703, 374] on button "Add item" at bounding box center [691, 378] width 175 height 31
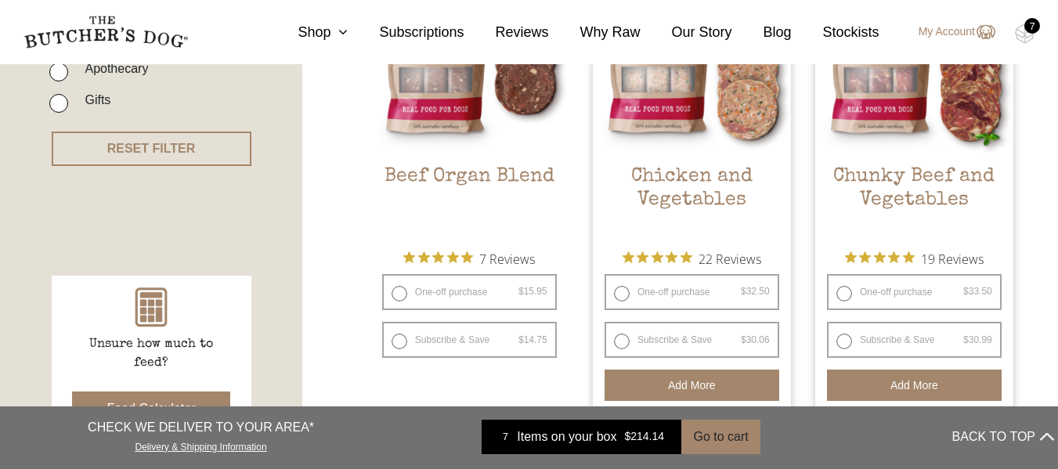
scroll to position [517, 0]
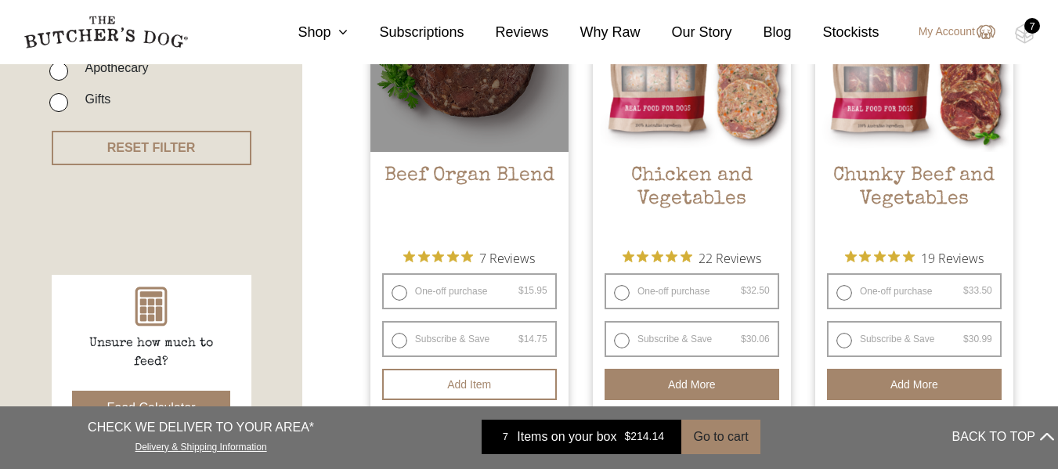
click at [393, 339] on label "Subscribe & Save $ 15.95 Original price was: $15.95. $ 14.75 Current price is: …" at bounding box center [469, 339] width 175 height 36
radio input "true"
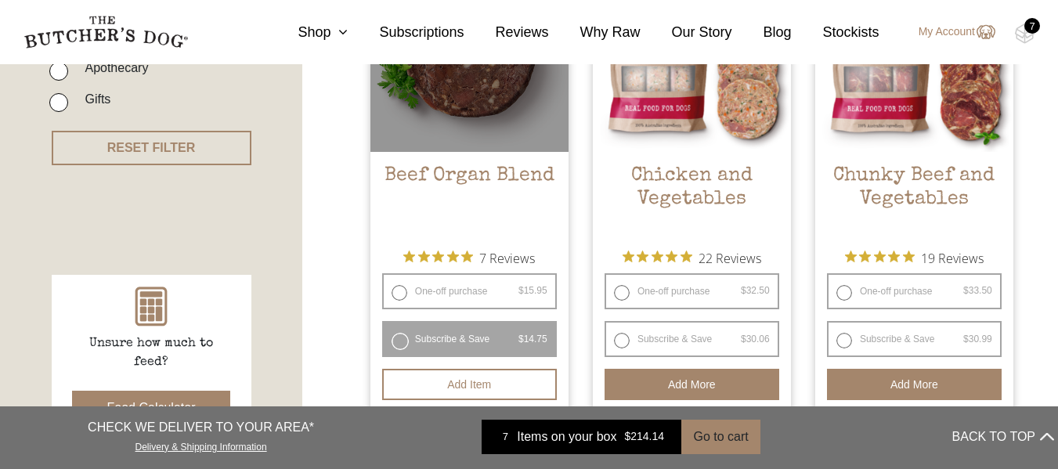
select select "2_week"
radio input "false"
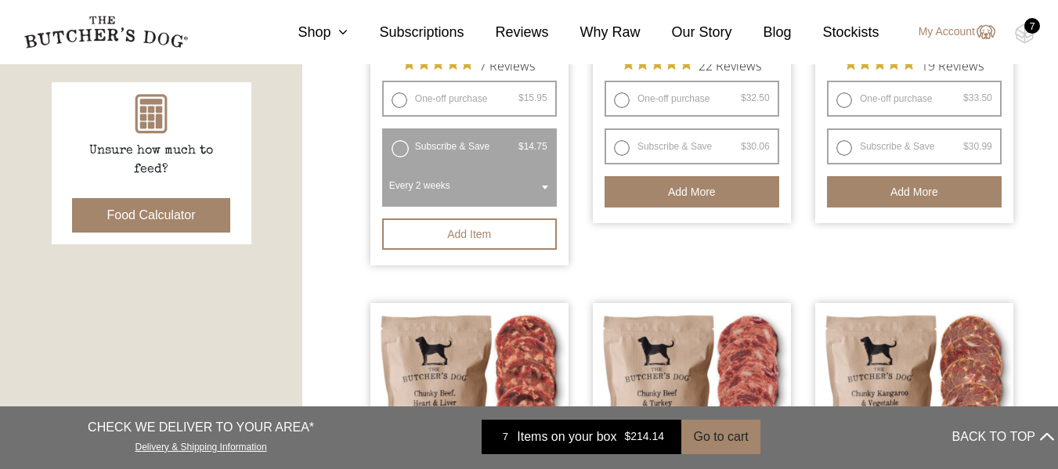
scroll to position [711, 0]
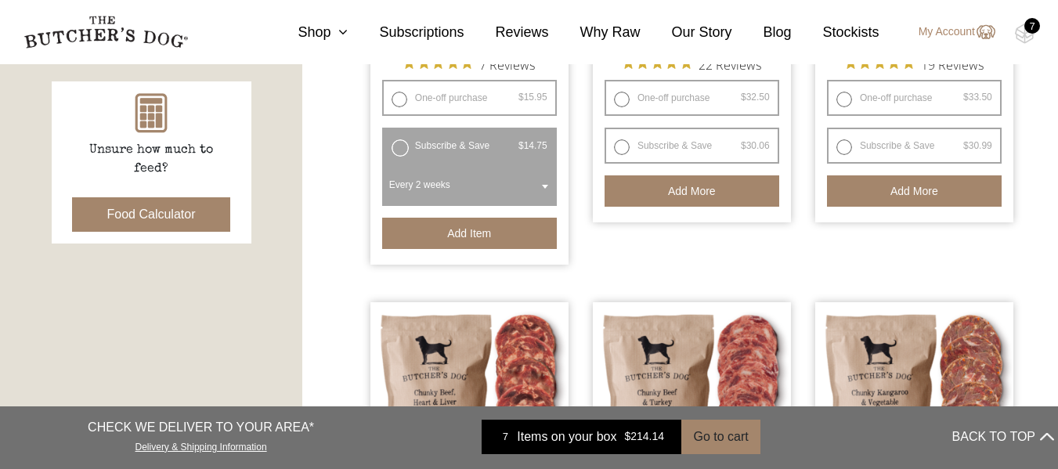
click at [445, 229] on button "Add item" at bounding box center [469, 233] width 175 height 31
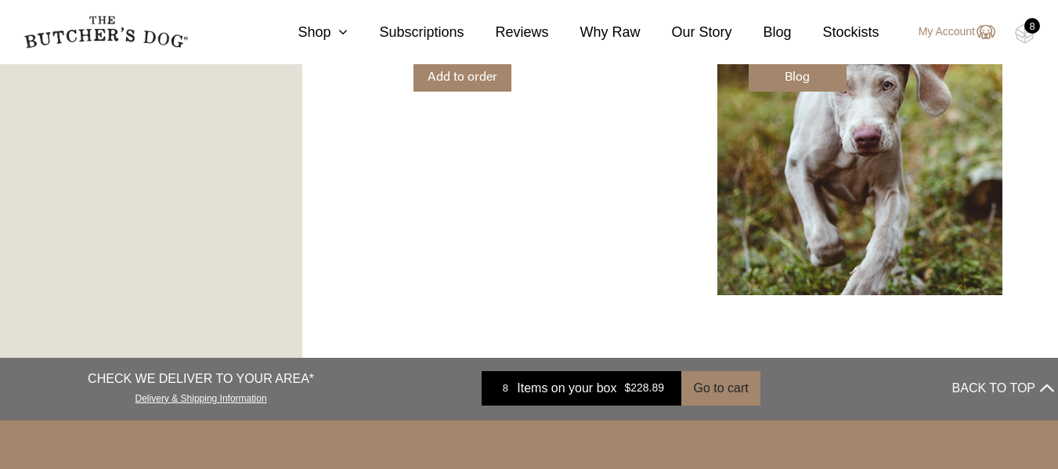
scroll to position [2680, 0]
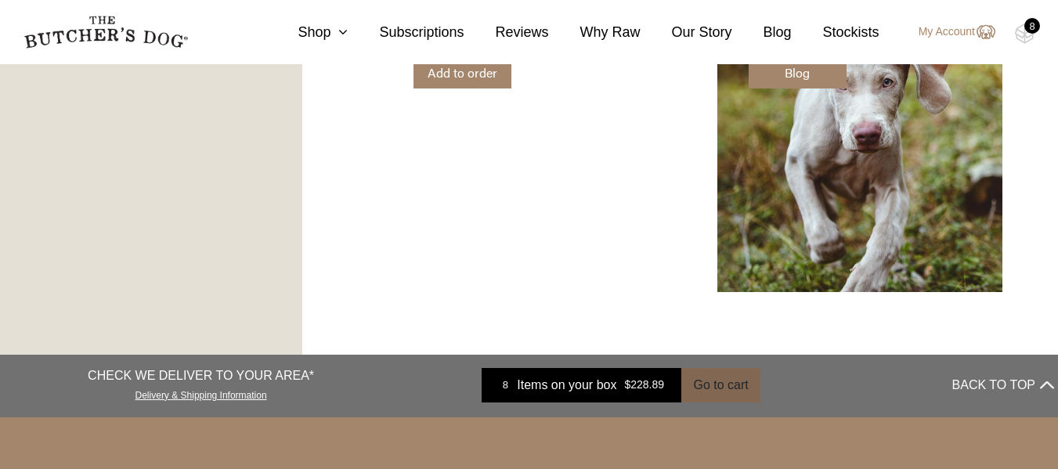
click at [712, 389] on button "Go to cart" at bounding box center [720, 385] width 78 height 34
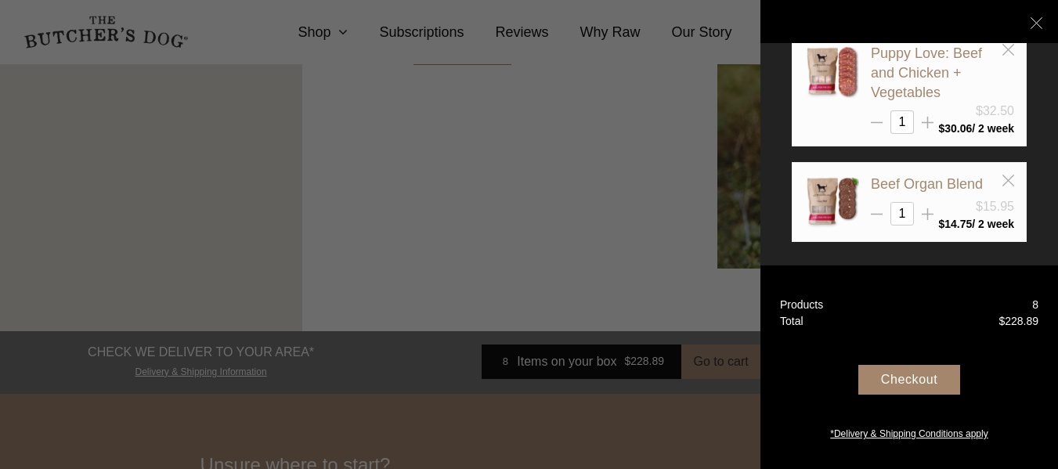
scroll to position [2704, 0]
click at [914, 376] on div "Checkout" at bounding box center [909, 380] width 102 height 30
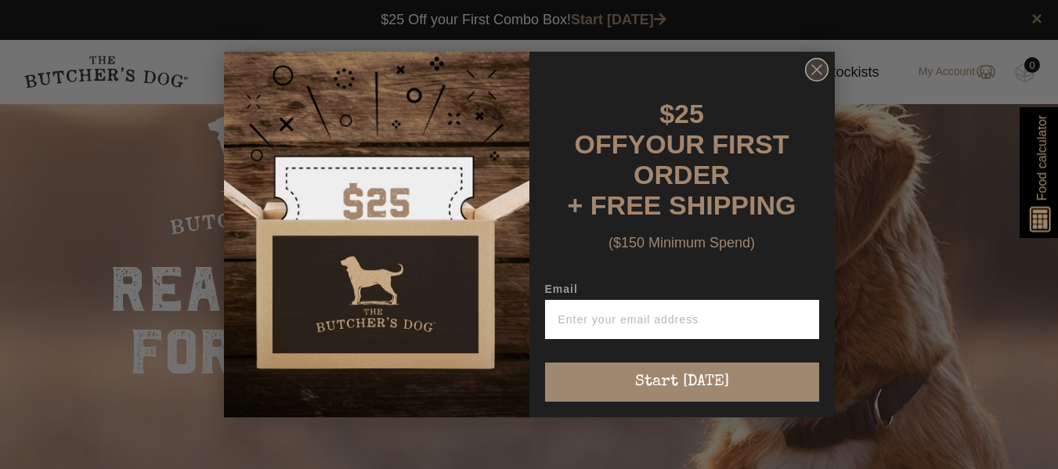
click at [818, 67] on circle "Close dialog" at bounding box center [816, 70] width 23 height 23
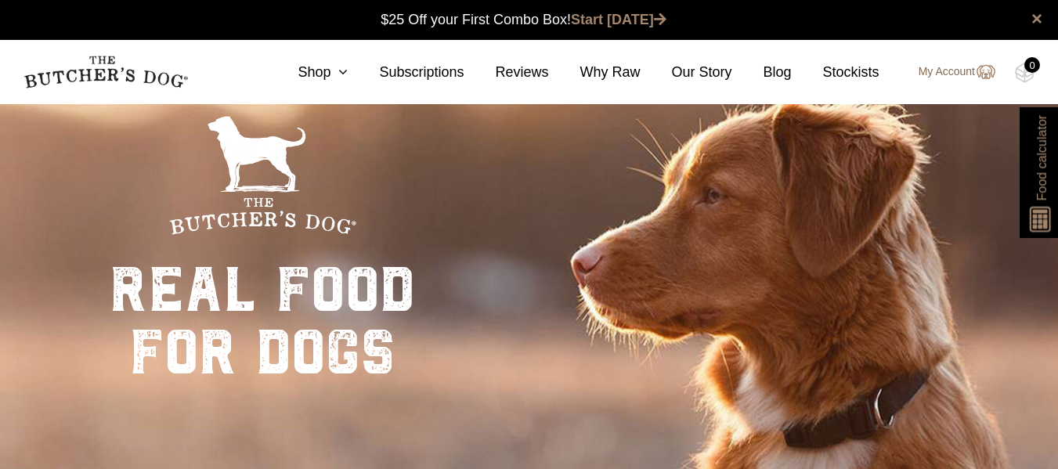
click at [980, 74] on img at bounding box center [985, 72] width 20 height 19
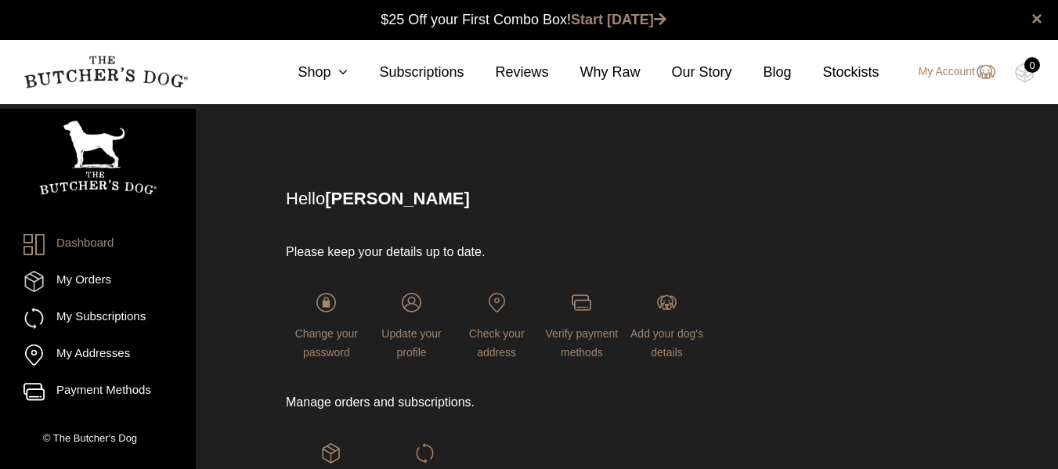
scroll to position [27, 0]
